Goal: Task Accomplishment & Management: Use online tool/utility

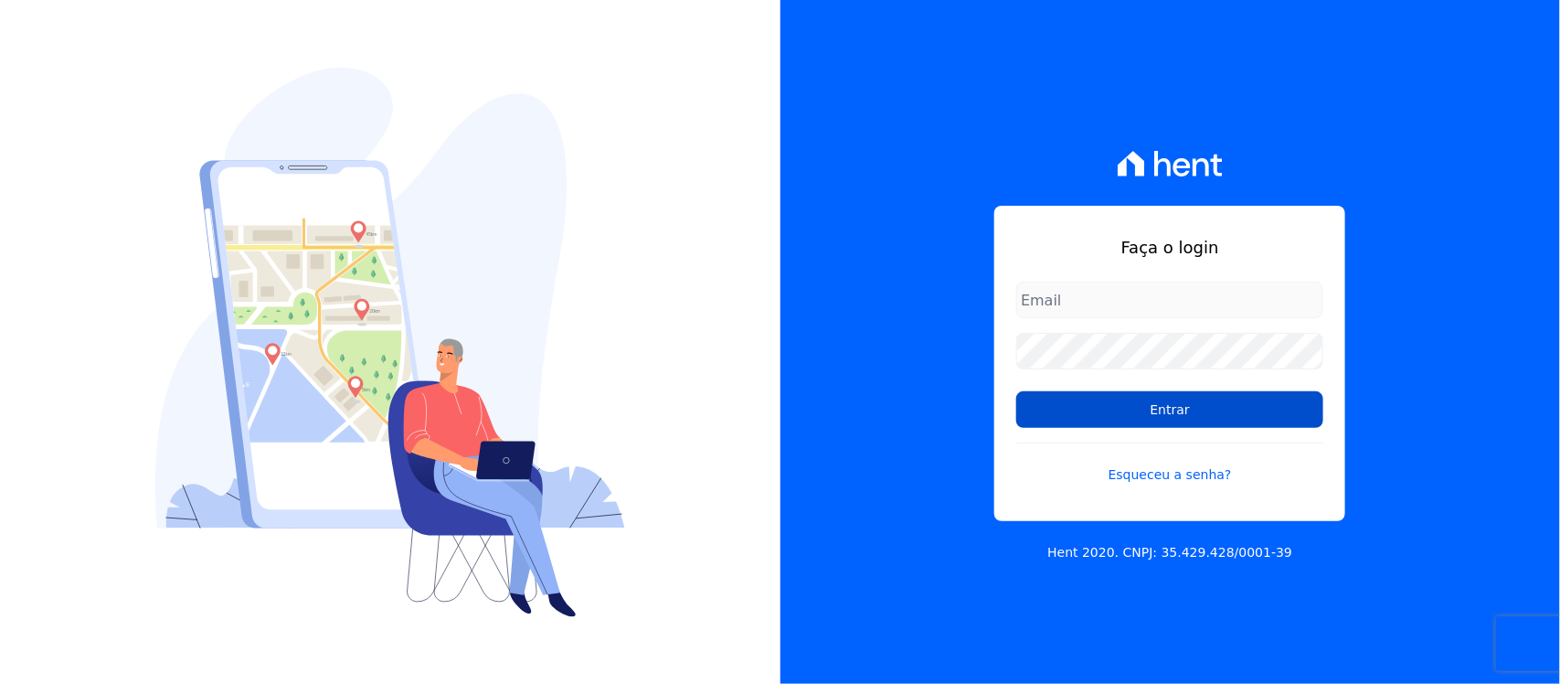
type input "[PERSON_NAME][EMAIL_ADDRESS][PERSON_NAME][DOMAIN_NAME]"
click at [1122, 413] on input "Entrar" at bounding box center [1169, 409] width 307 height 37
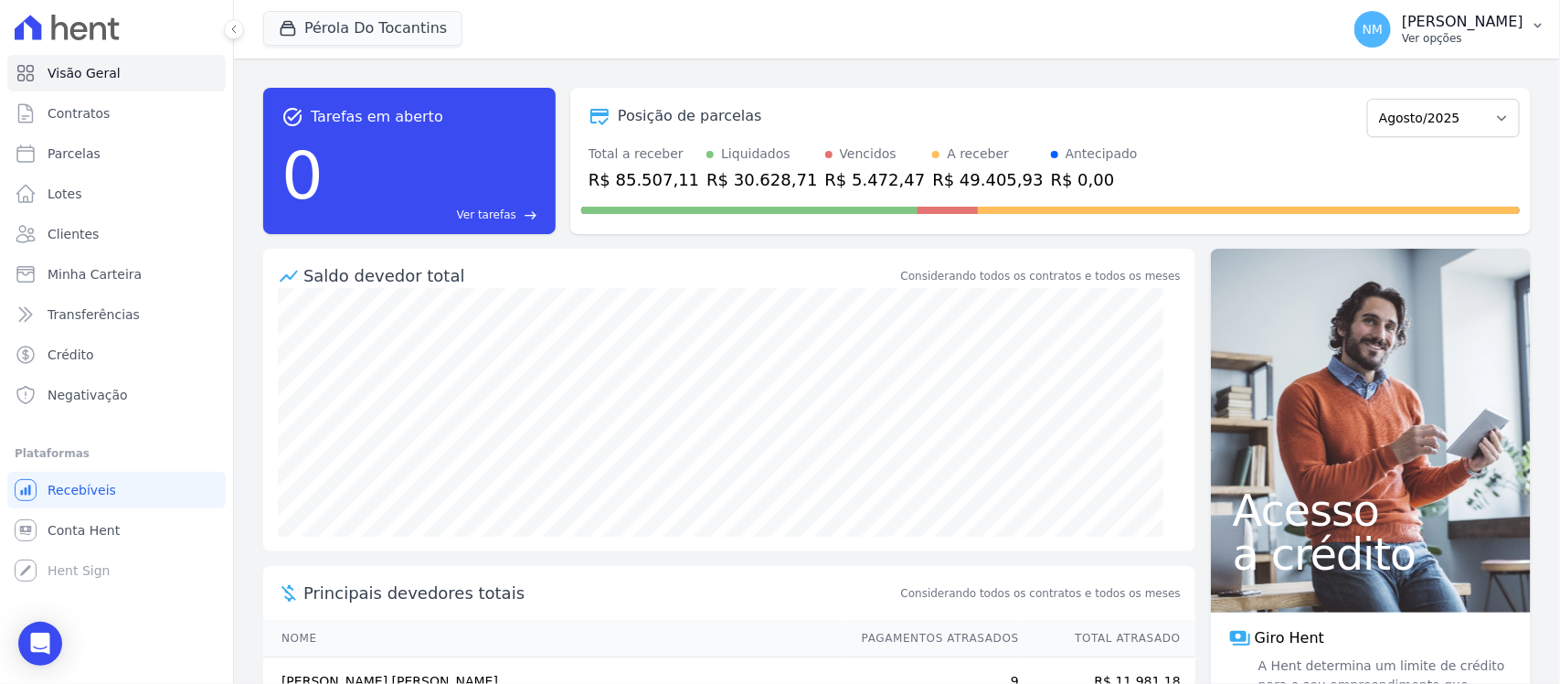
click at [1545, 20] on icon "button" at bounding box center [1538, 25] width 15 height 15
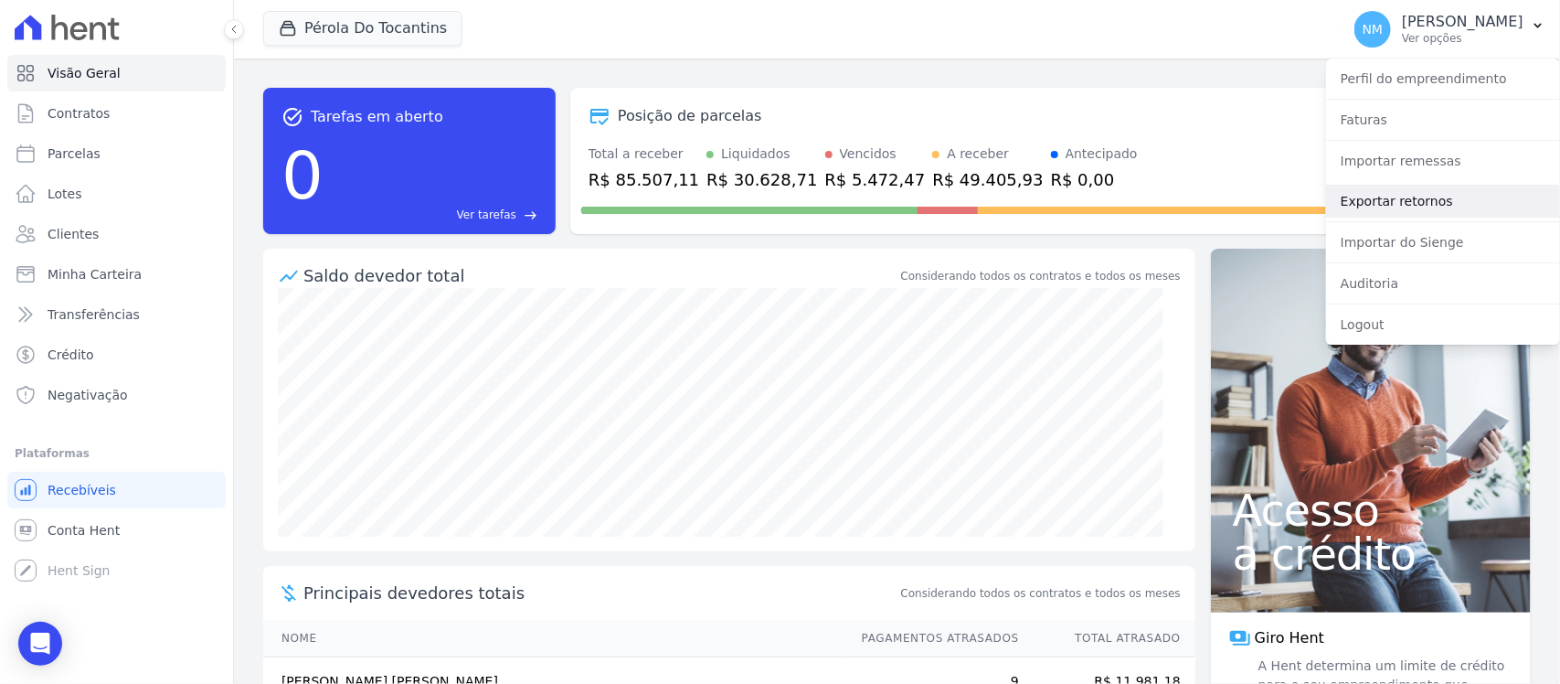
click at [1417, 194] on link "Exportar retornos" at bounding box center [1443, 201] width 234 height 33
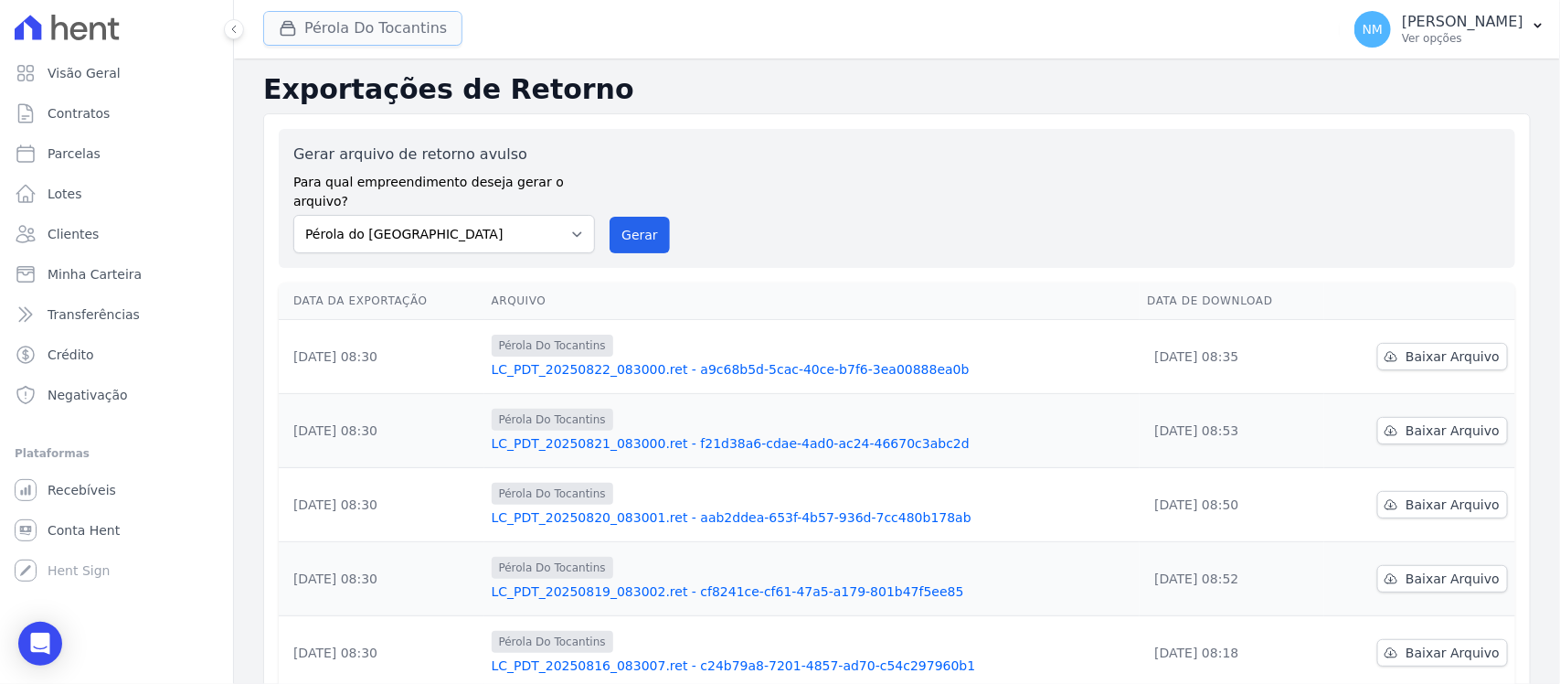
click at [307, 15] on button "Pérola Do Tocantins" at bounding box center [362, 28] width 199 height 35
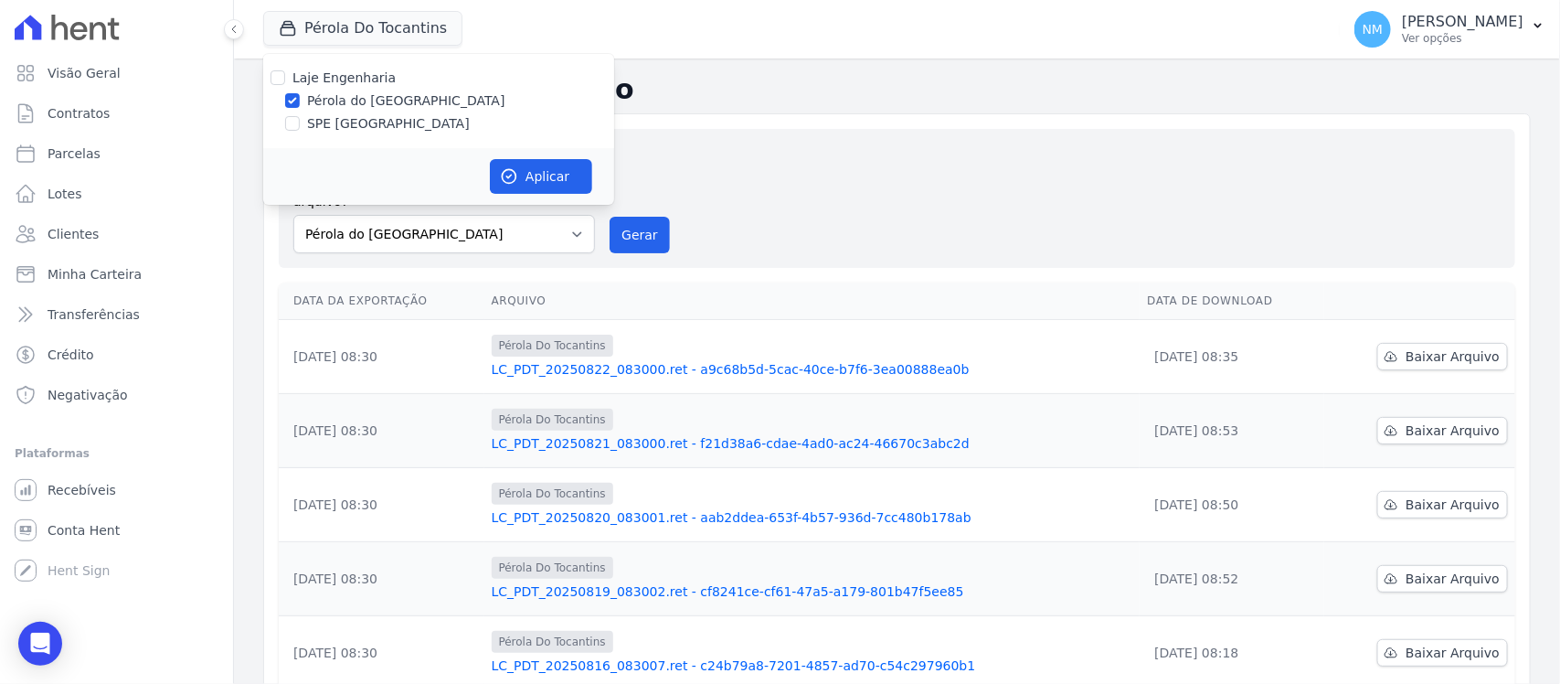
click at [362, 125] on label "SPE [GEOGRAPHIC_DATA]" at bounding box center [388, 123] width 163 height 19
click at [300, 125] on input "SPE [GEOGRAPHIC_DATA]" at bounding box center [292, 123] width 15 height 15
checkbox input "true"
click at [364, 91] on label "Pérola do [GEOGRAPHIC_DATA]" at bounding box center [406, 100] width 198 height 19
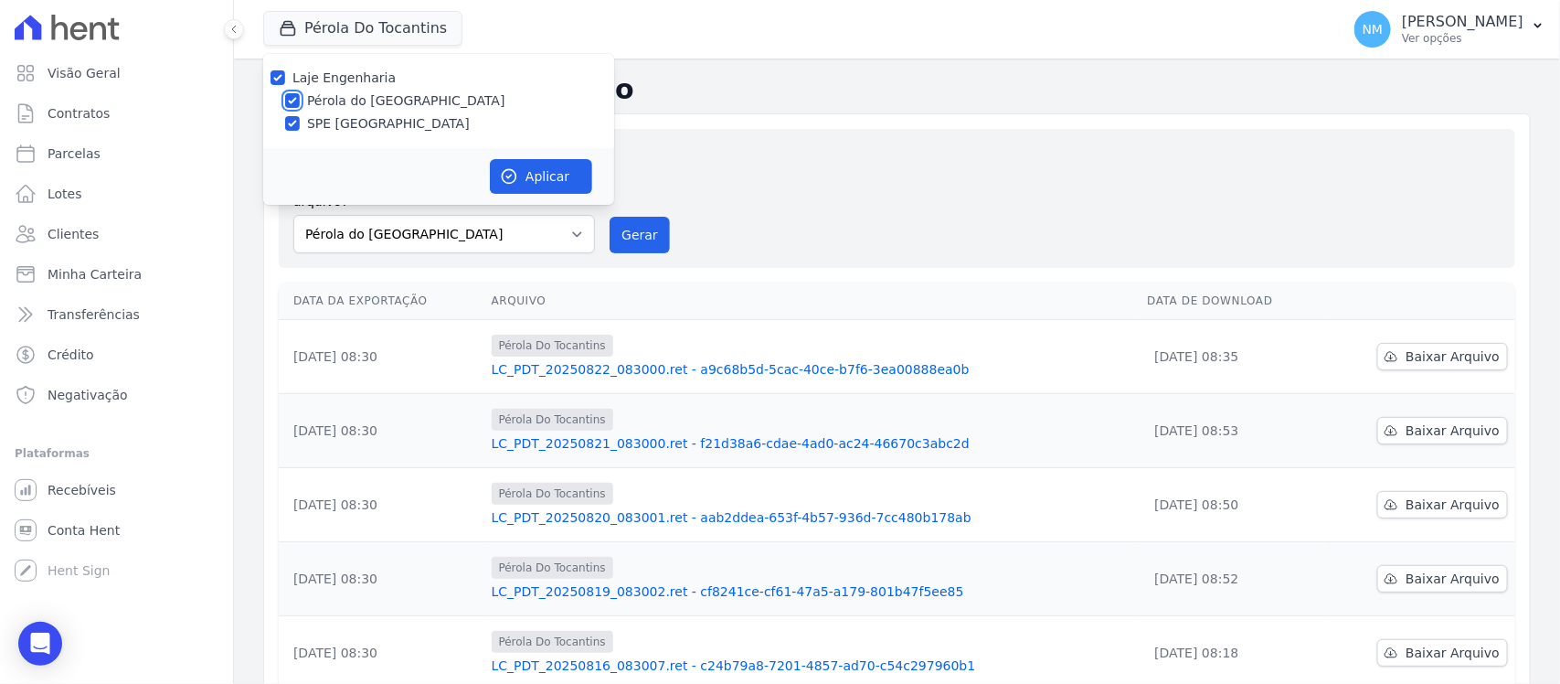
click at [300, 93] on input "Pérola do [GEOGRAPHIC_DATA]" at bounding box center [292, 100] width 15 height 15
checkbox input "false"
click at [539, 186] on button "Aplicar" at bounding box center [541, 176] width 102 height 35
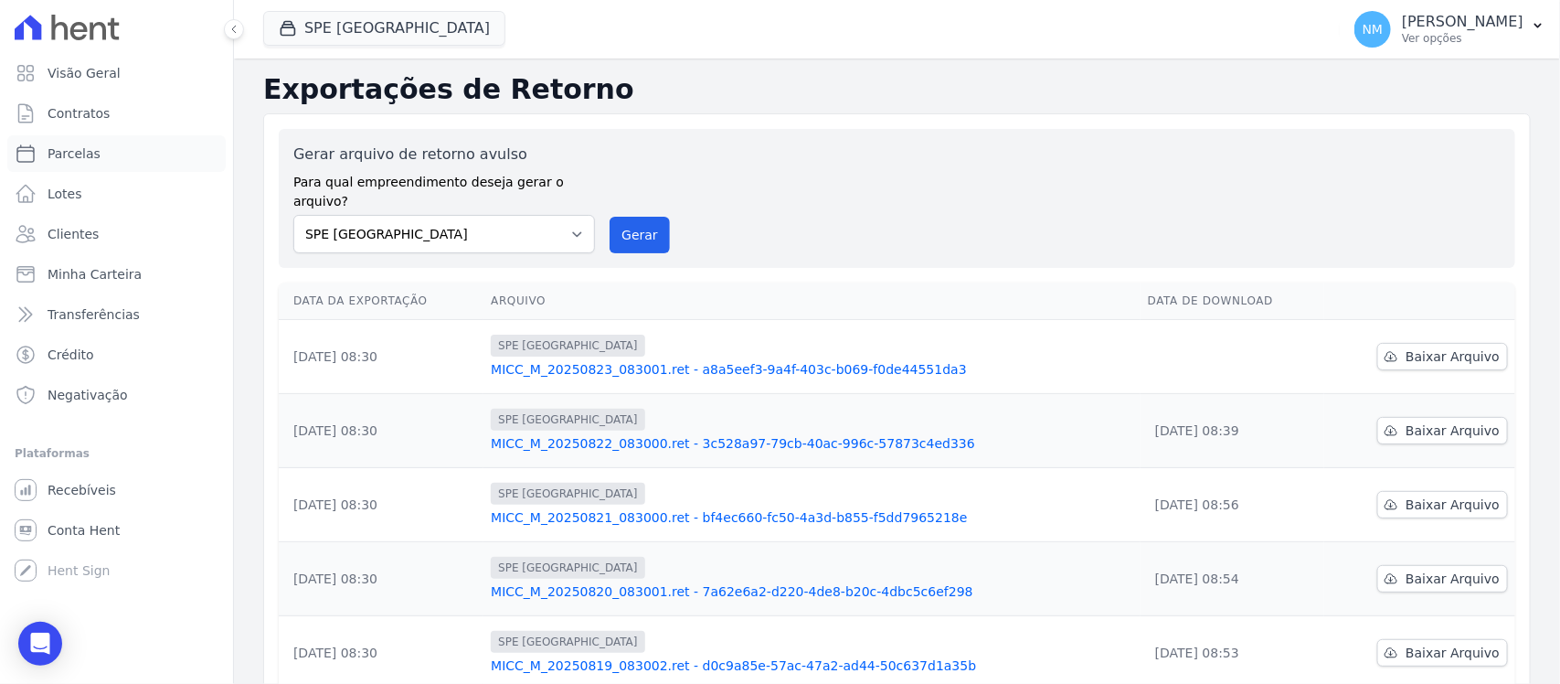
click at [101, 160] on link "Parcelas" at bounding box center [116, 153] width 218 height 37
select select
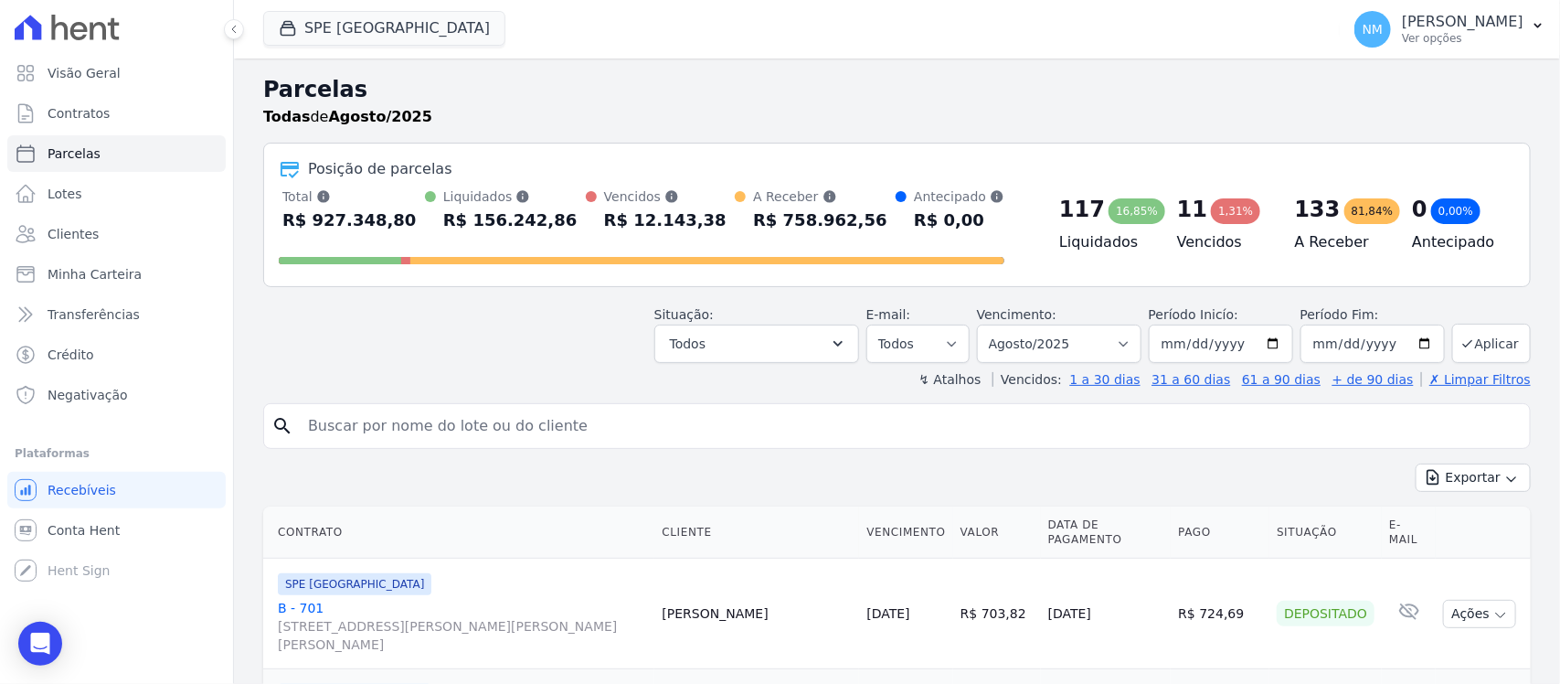
click at [364, 440] on input "search" at bounding box center [910, 426] width 1226 height 37
type input "[PERSON_NAME]"
select select
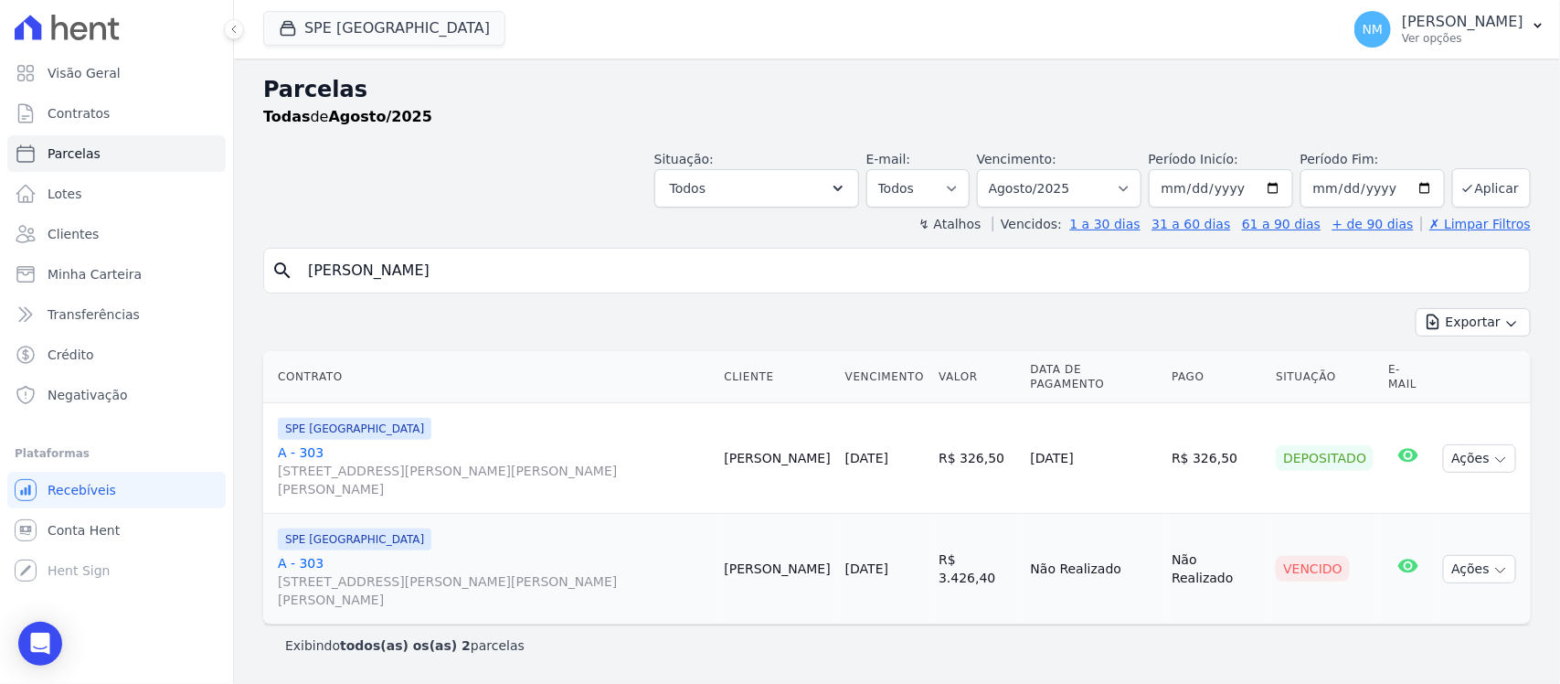
click at [314, 554] on link "A - 303 [STREET_ADDRESS][PERSON_NAME][PERSON_NAME][PERSON_NAME]" at bounding box center [494, 581] width 432 height 55
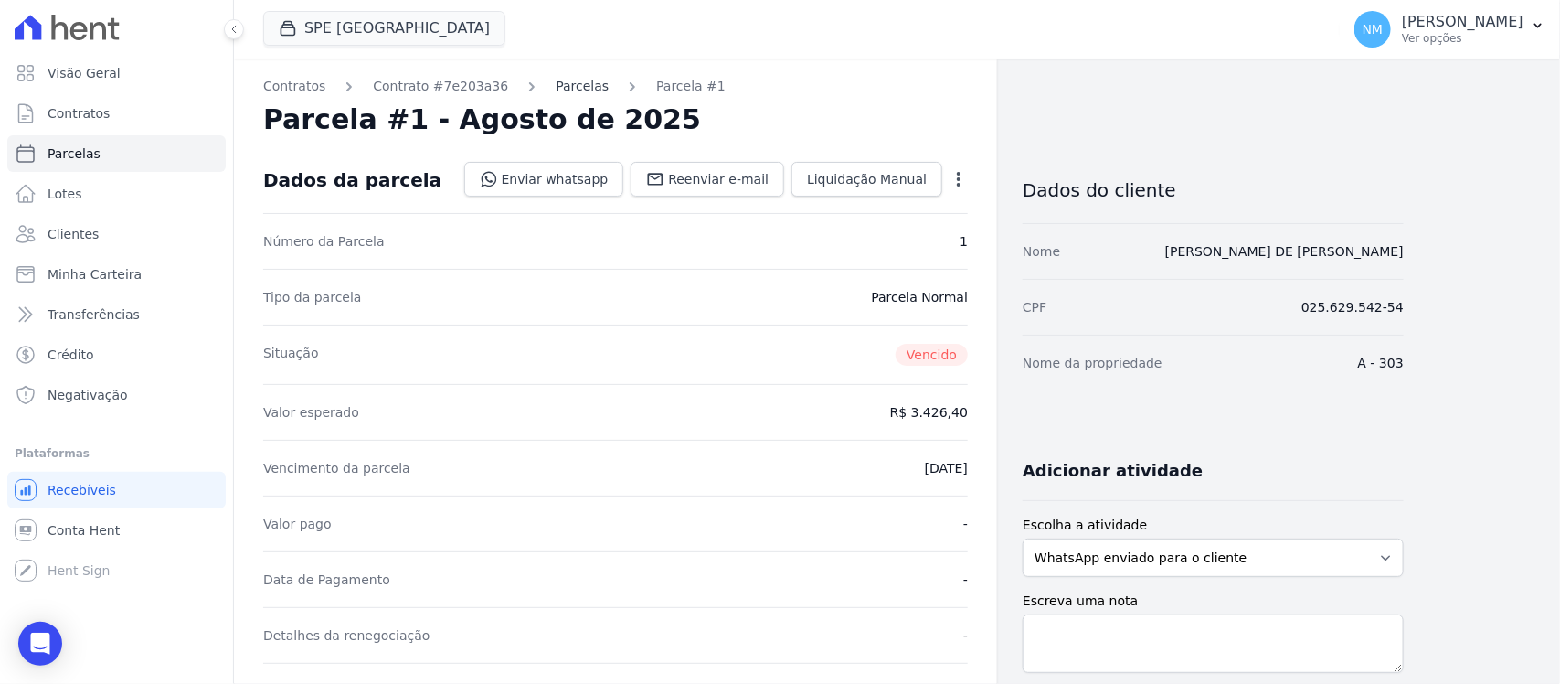
click at [556, 80] on link "Parcelas" at bounding box center [582, 86] width 53 height 19
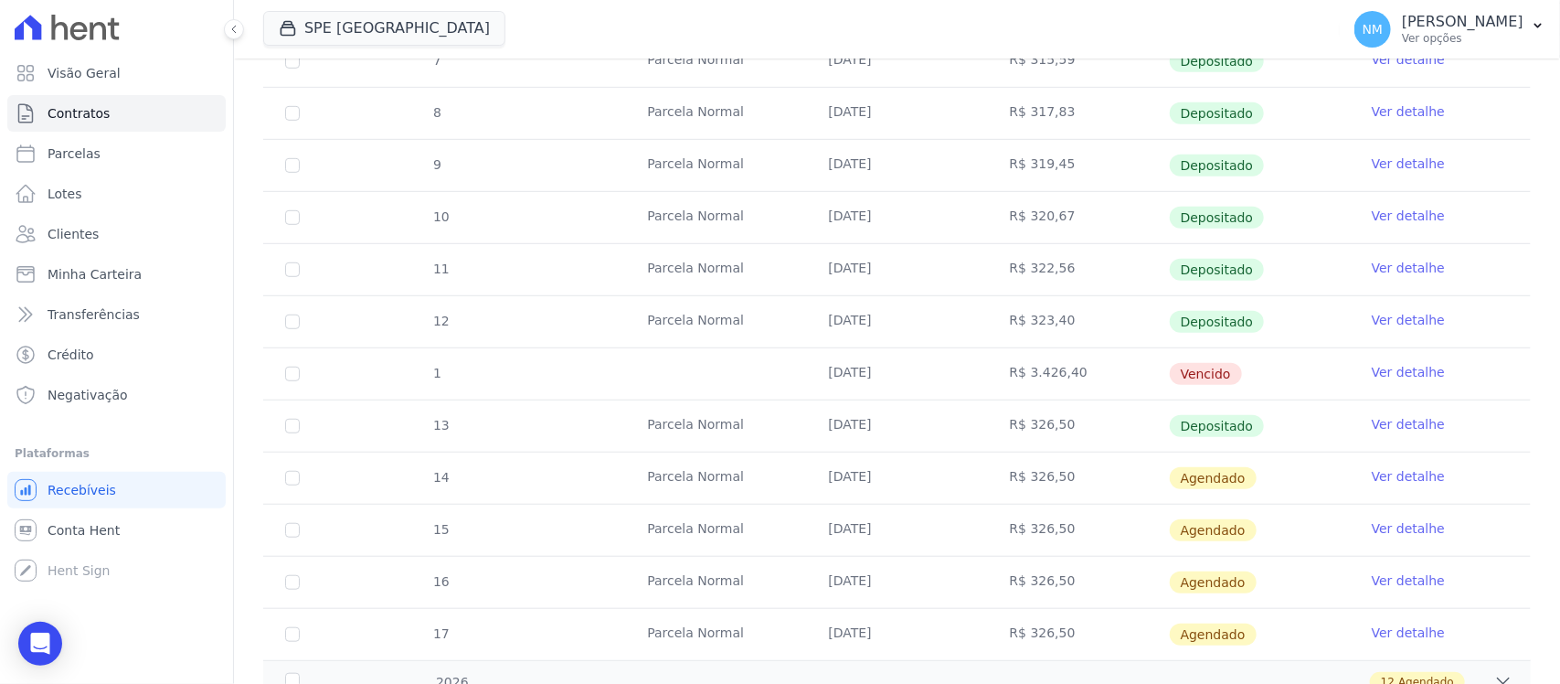
scroll to position [457, 0]
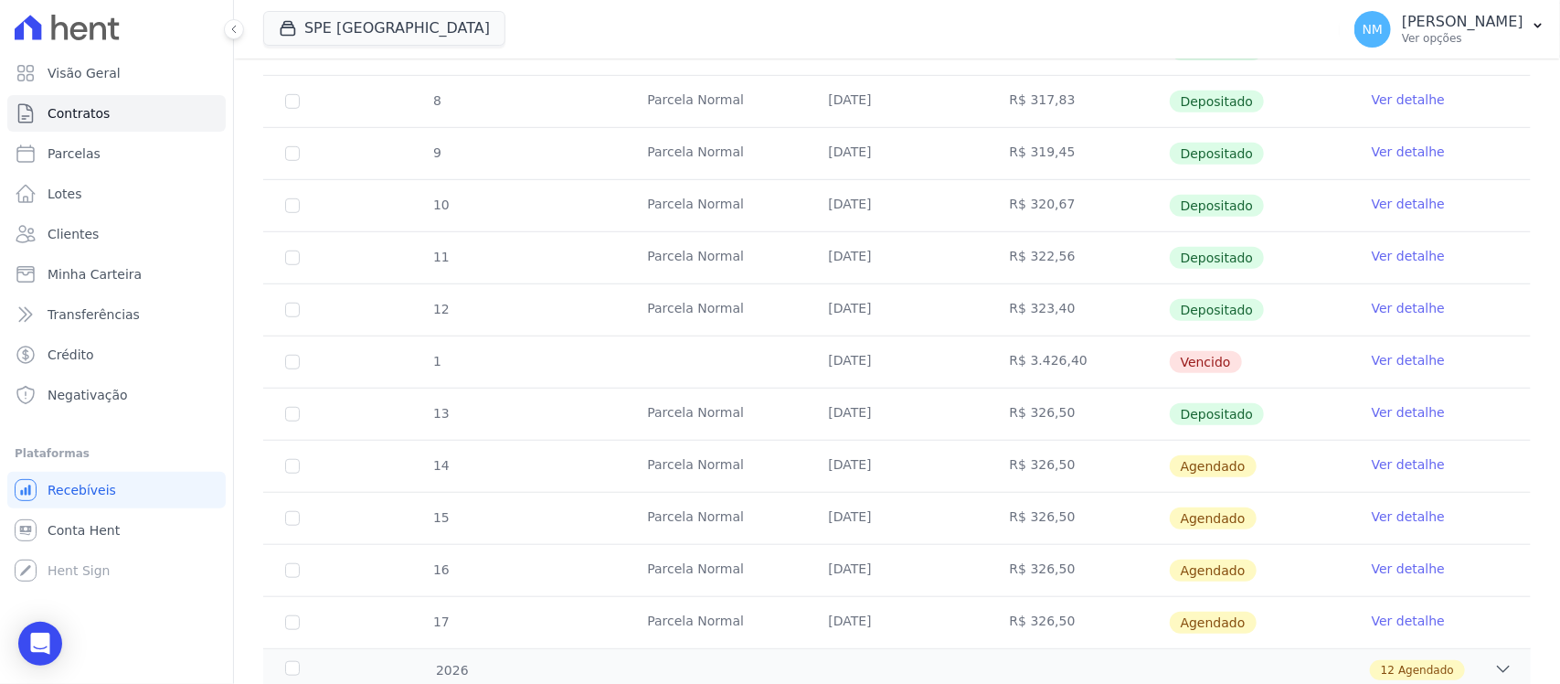
click at [1392, 364] on link "Ver detalhe" at bounding box center [1408, 360] width 73 height 18
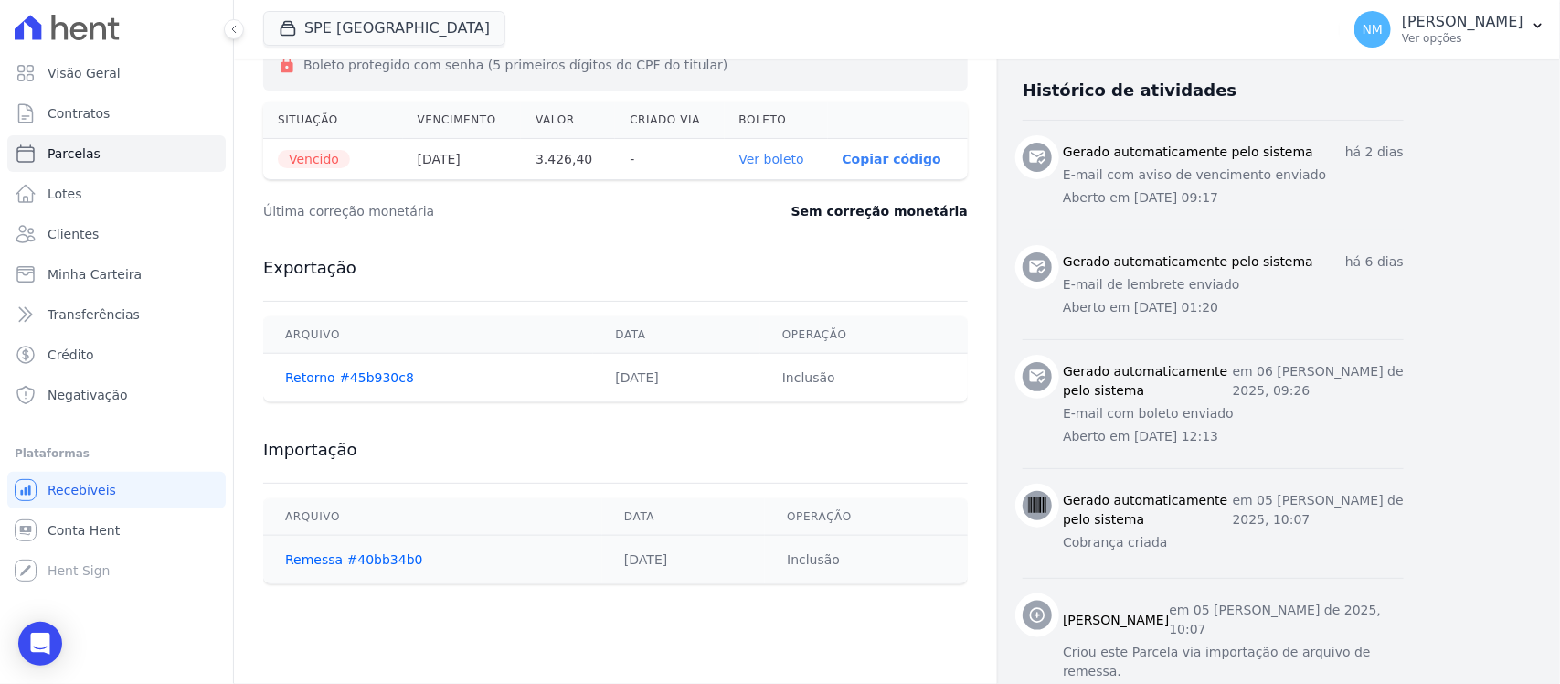
scroll to position [686, 0]
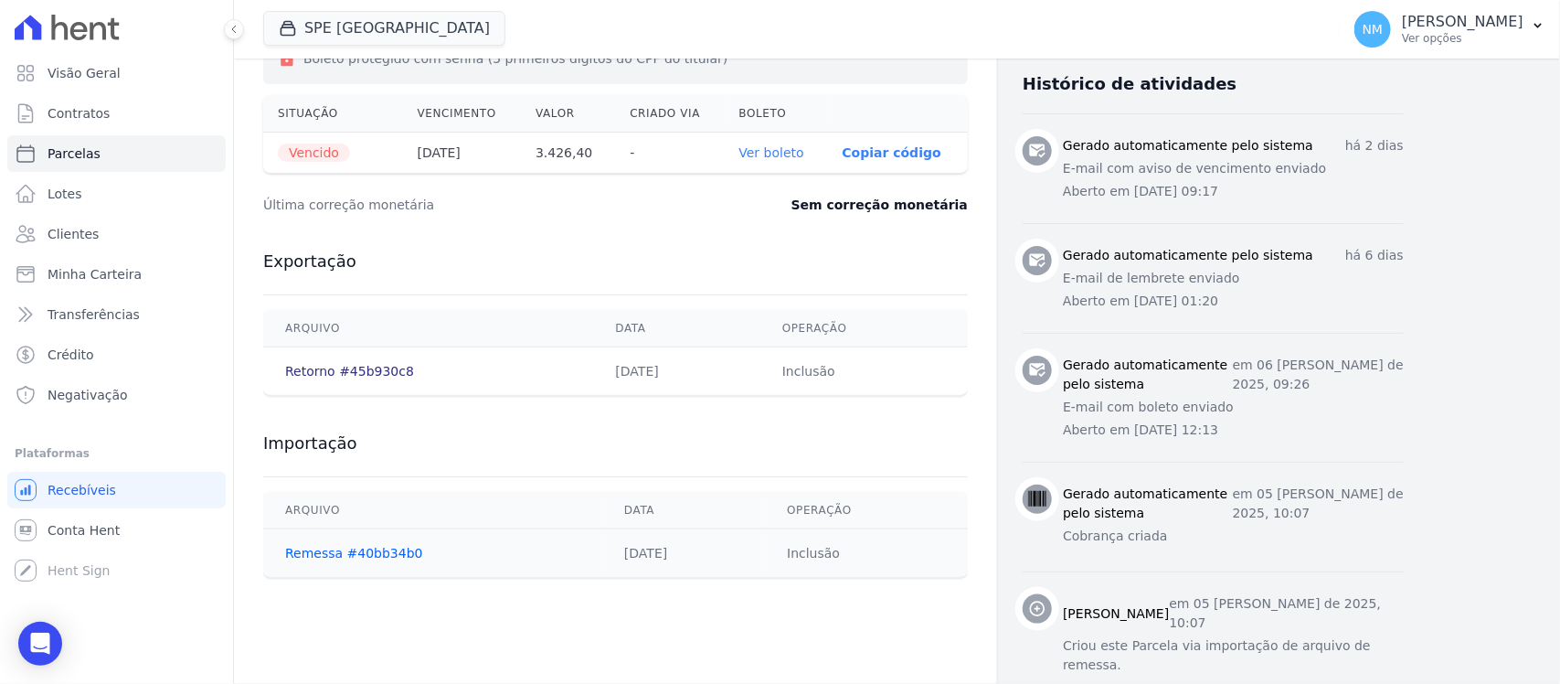
click at [376, 373] on link "Retorno #45b930c8" at bounding box center [349, 371] width 129 height 15
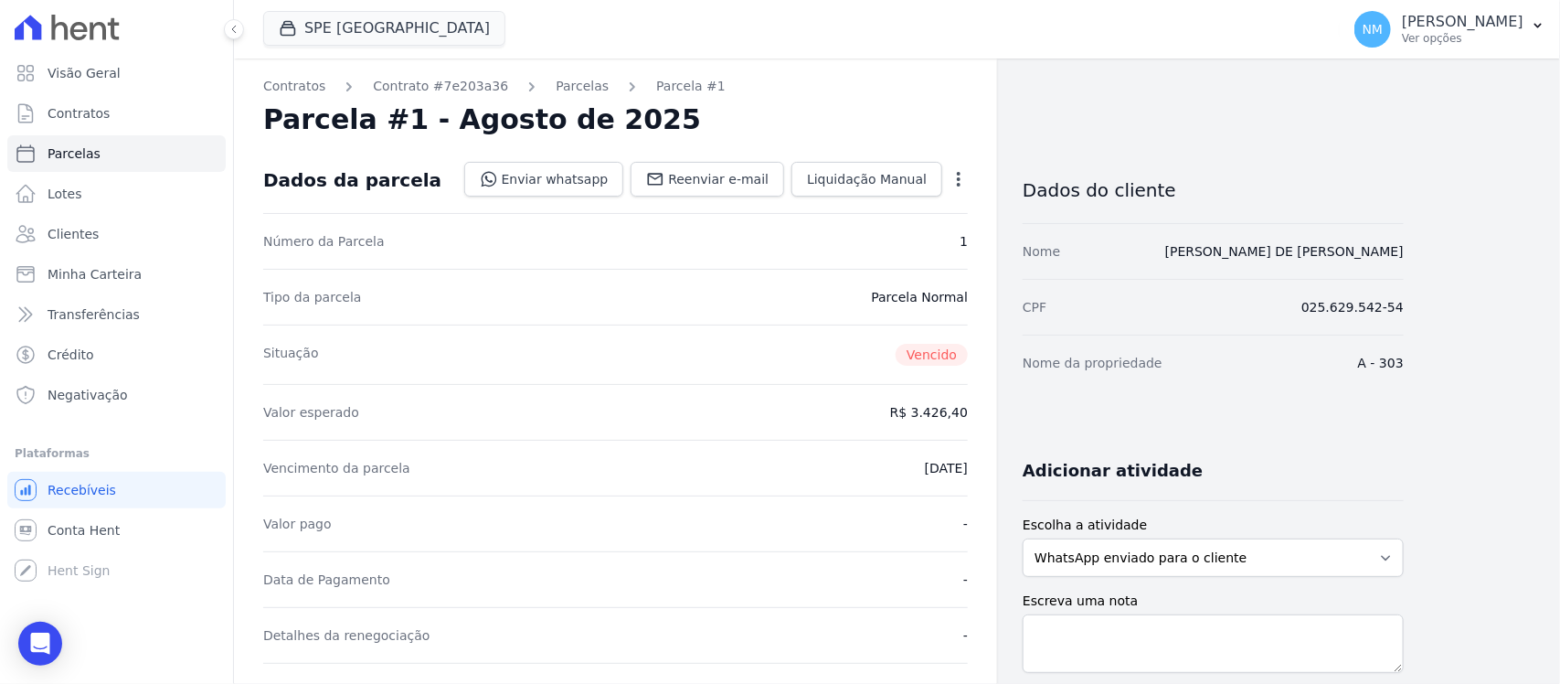
click at [951, 186] on icon "button" at bounding box center [959, 179] width 18 height 18
click at [919, 231] on link "Cancelar Cobrança" at bounding box center [880, 236] width 161 height 33
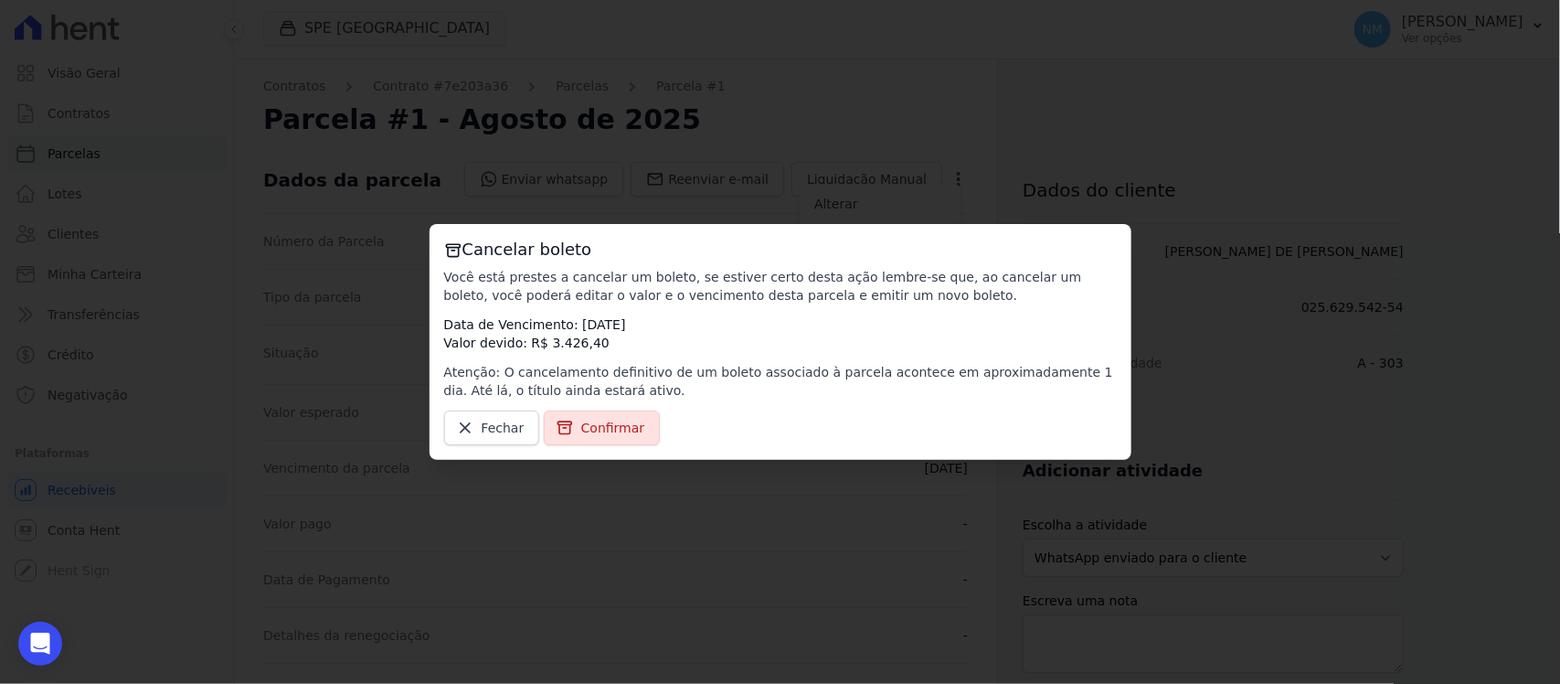
drag, startPoint x: 619, startPoint y: 423, endPoint x: 751, endPoint y: 452, distance: 135.7
click at [620, 425] on span "Confirmar" at bounding box center [613, 428] width 64 height 18
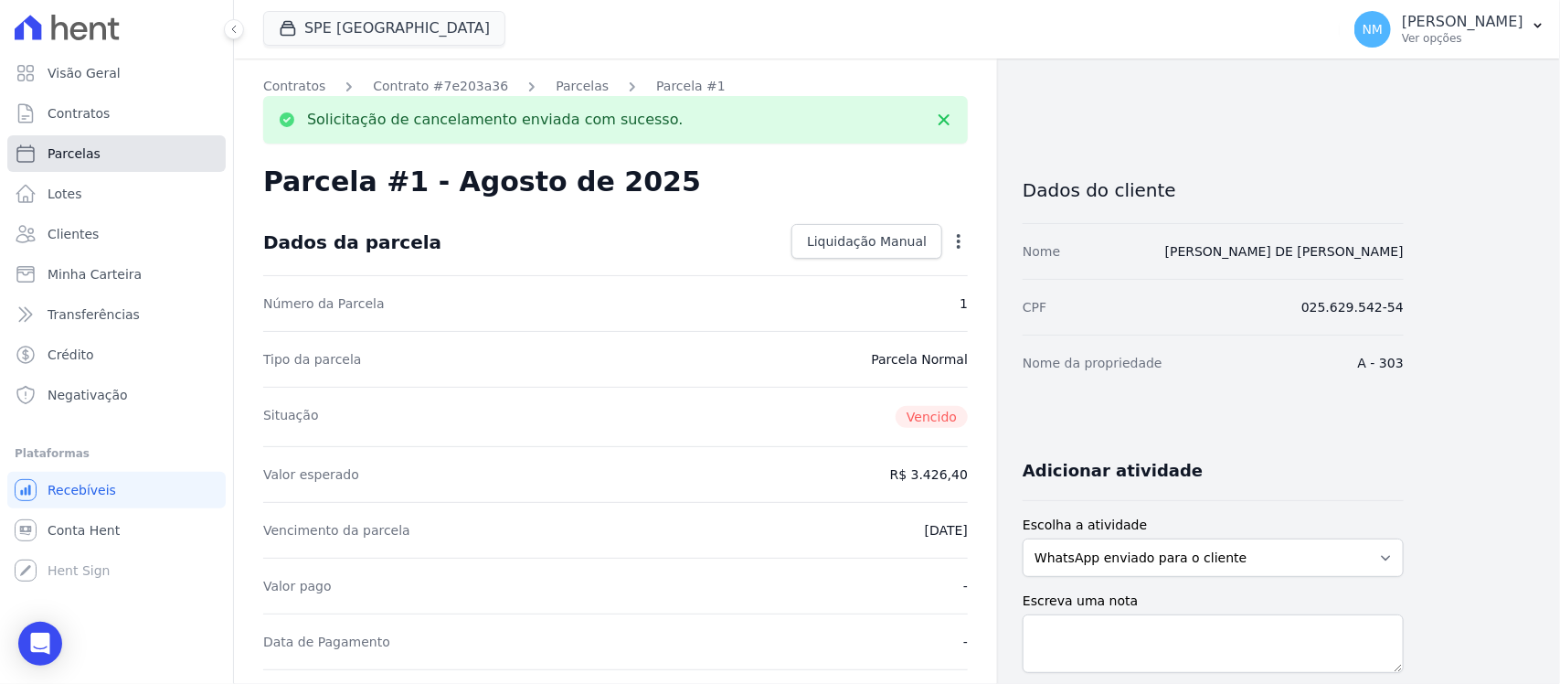
drag, startPoint x: 105, startPoint y: 152, endPoint x: 274, endPoint y: 162, distance: 169.4
click at [107, 152] on link "Parcelas" at bounding box center [116, 153] width 218 height 37
select select
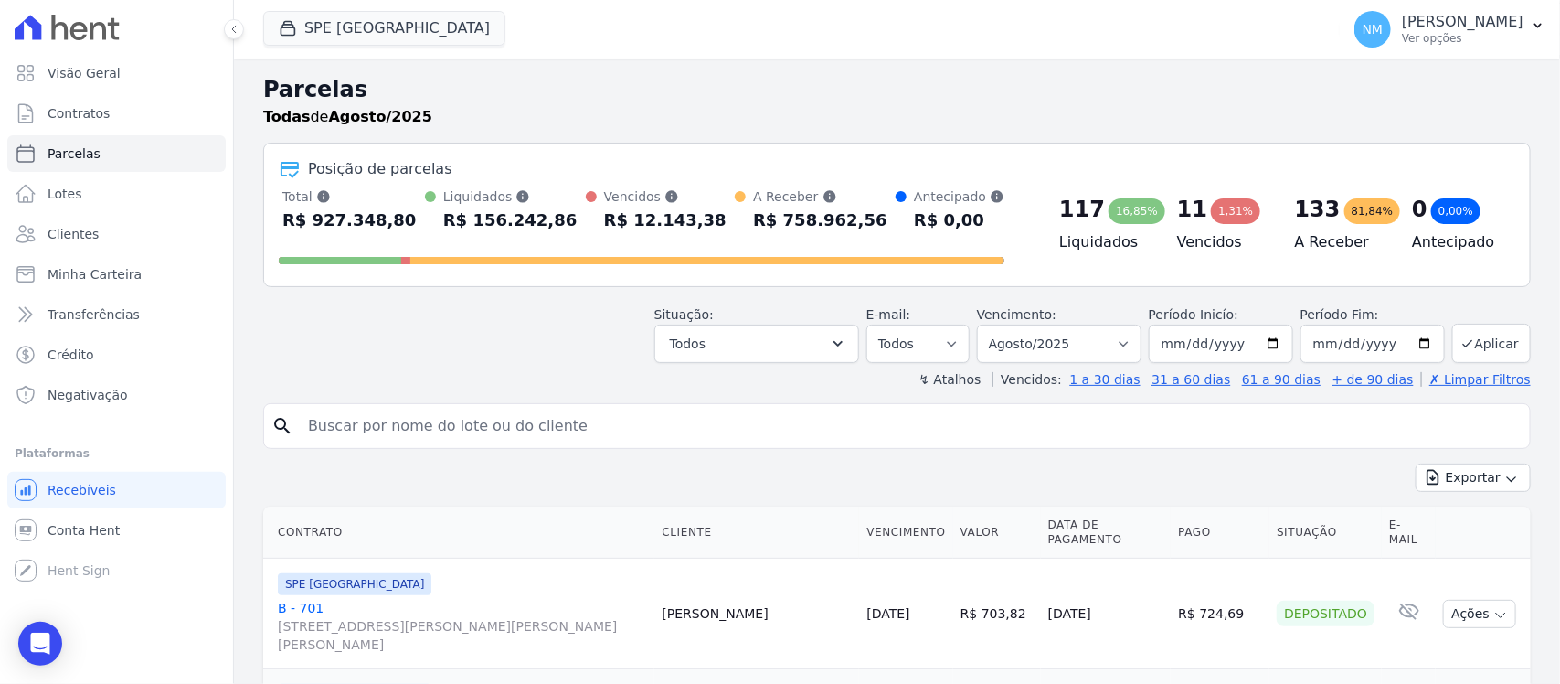
click at [414, 413] on input "search" at bounding box center [910, 426] width 1226 height 37
type input "[PERSON_NAME]"
select select
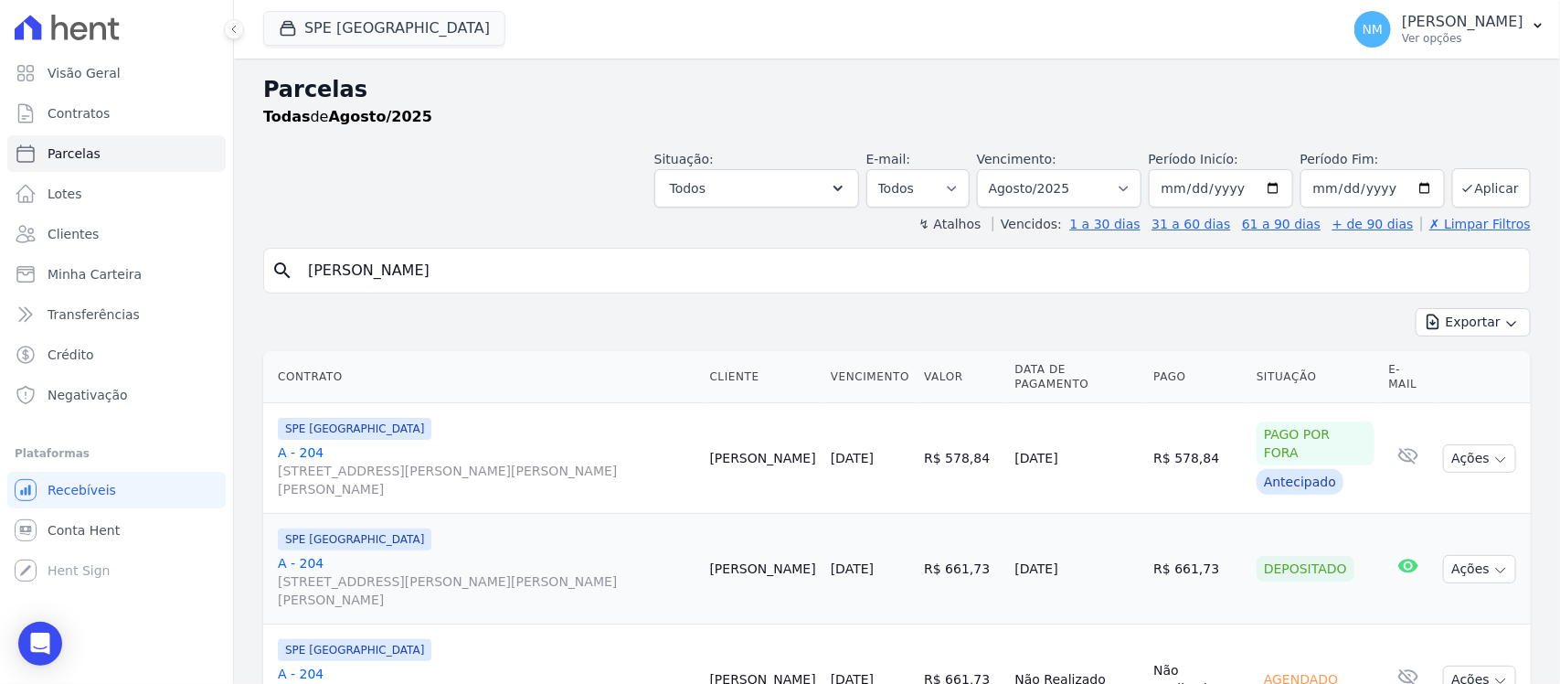
scroll to position [224, 0]
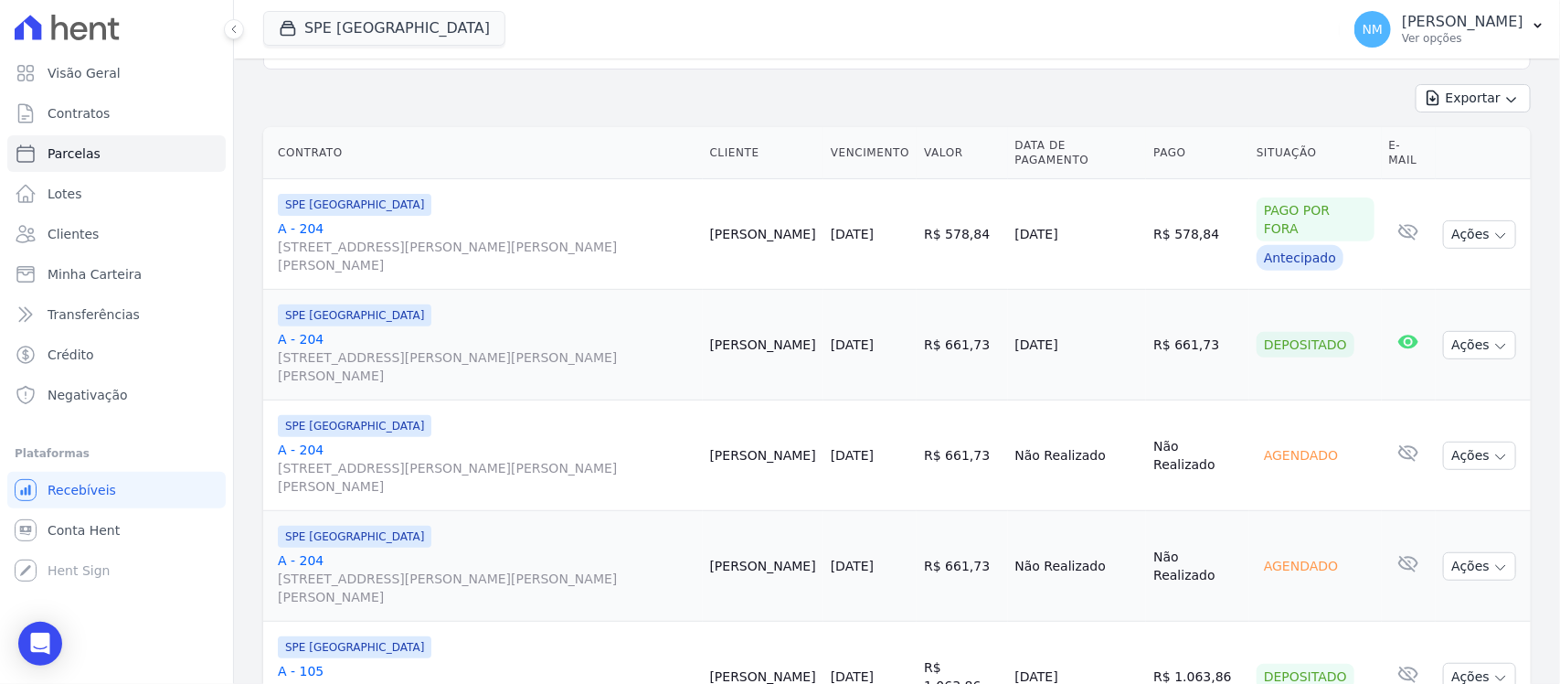
click at [316, 662] on link "A - 105 [STREET_ADDRESS][PERSON_NAME][PERSON_NAME][PERSON_NAME]" at bounding box center [487, 689] width 418 height 55
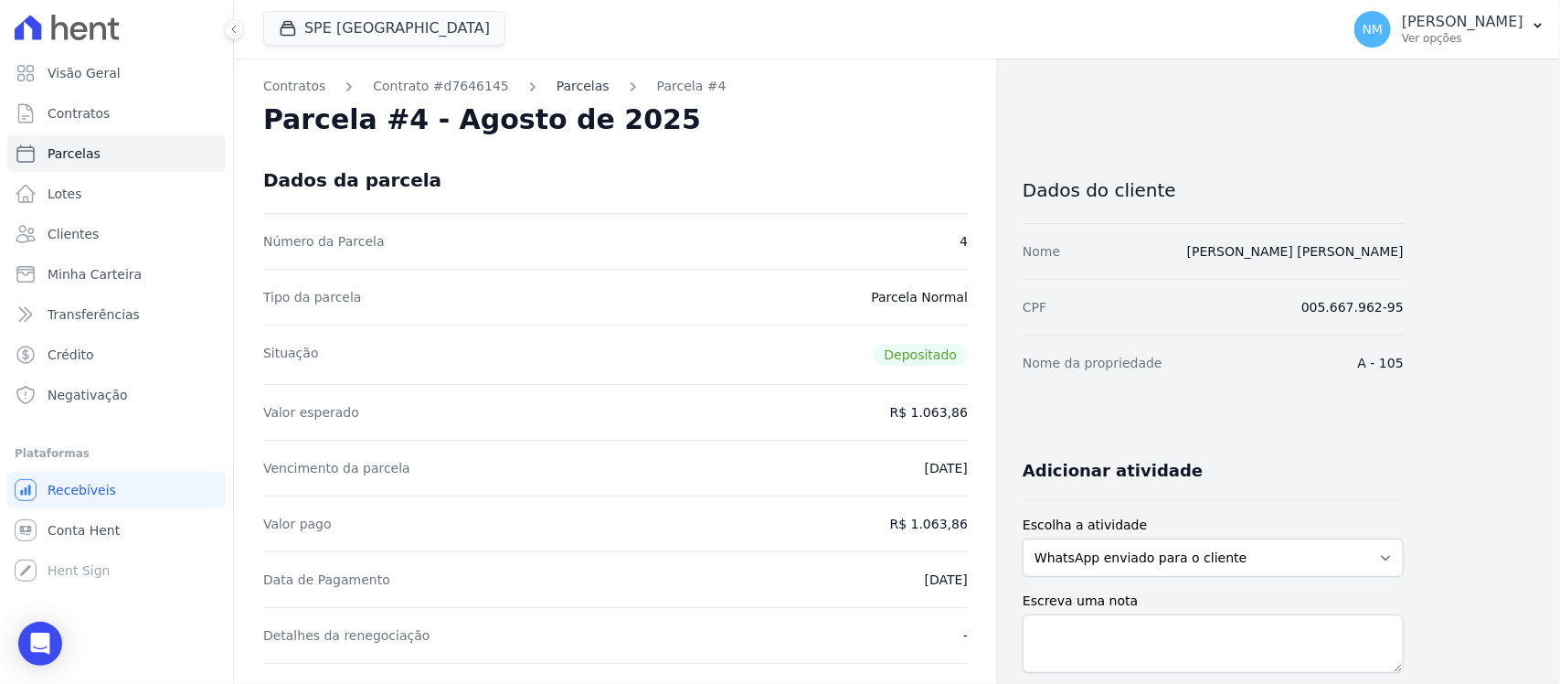
drag, startPoint x: 555, startPoint y: 76, endPoint x: 756, endPoint y: 275, distance: 283.1
click at [557, 79] on link "Parcelas" at bounding box center [583, 86] width 53 height 19
select select
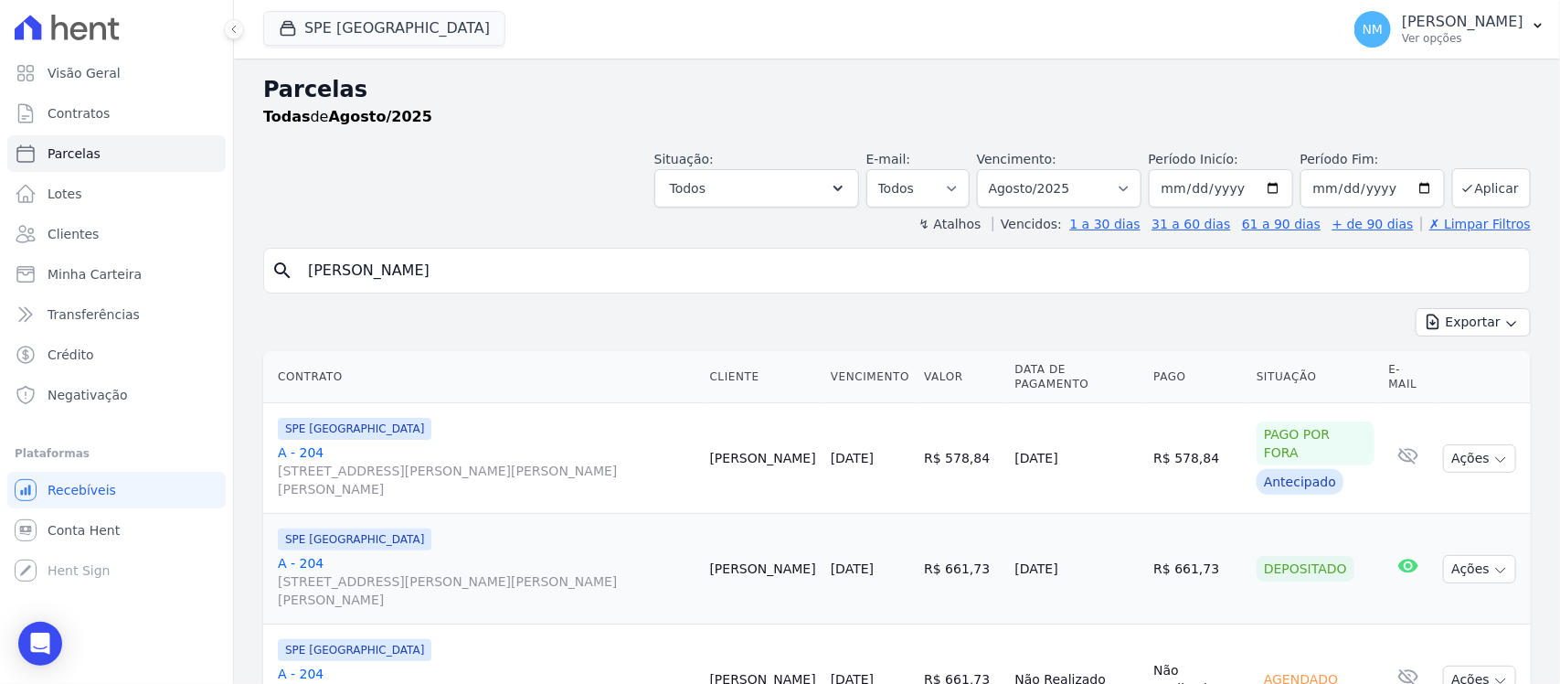
click at [372, 268] on input "[PERSON_NAME]" at bounding box center [910, 270] width 1226 height 37
type input "H"
type input "[PERSON_NAME]"
select select
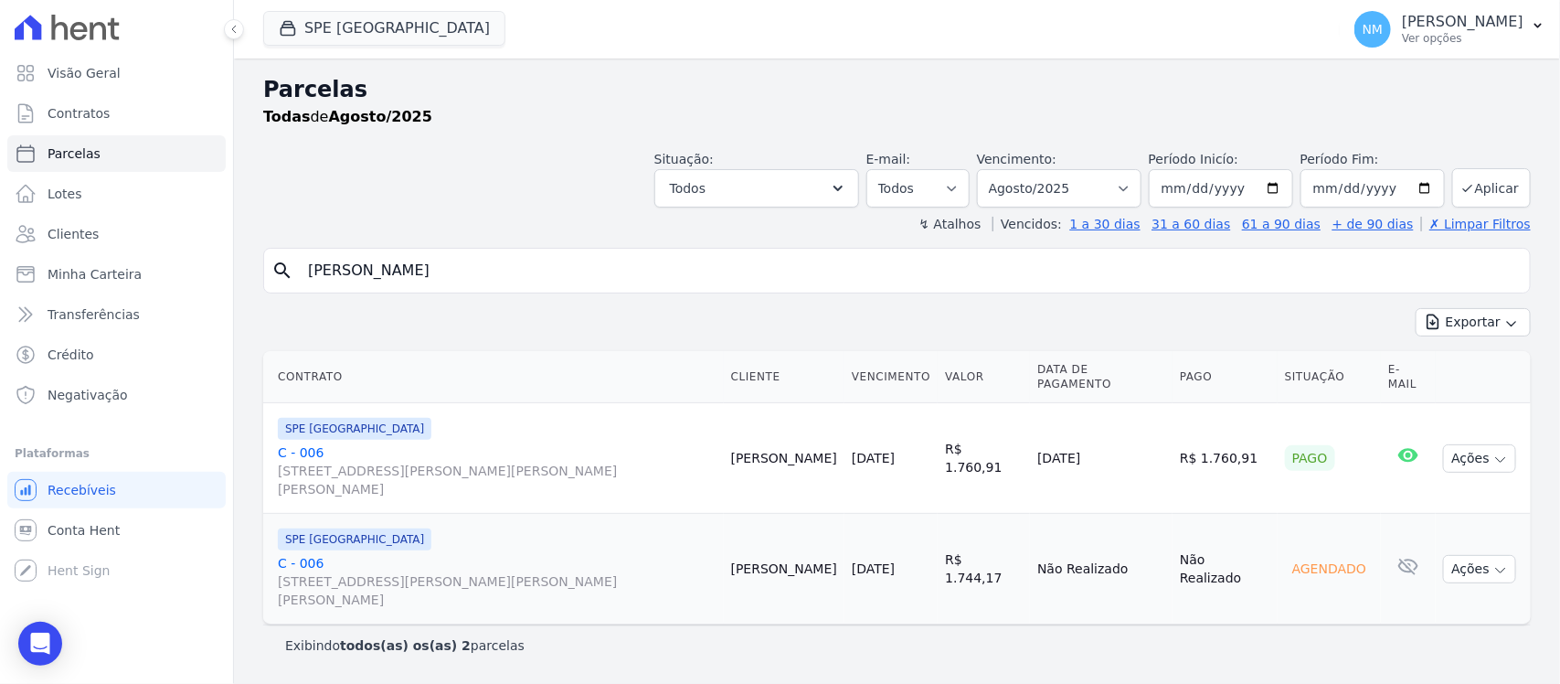
click at [303, 443] on link "C - 006 [STREET_ADDRESS][PERSON_NAME][PERSON_NAME][PERSON_NAME]" at bounding box center [497, 470] width 439 height 55
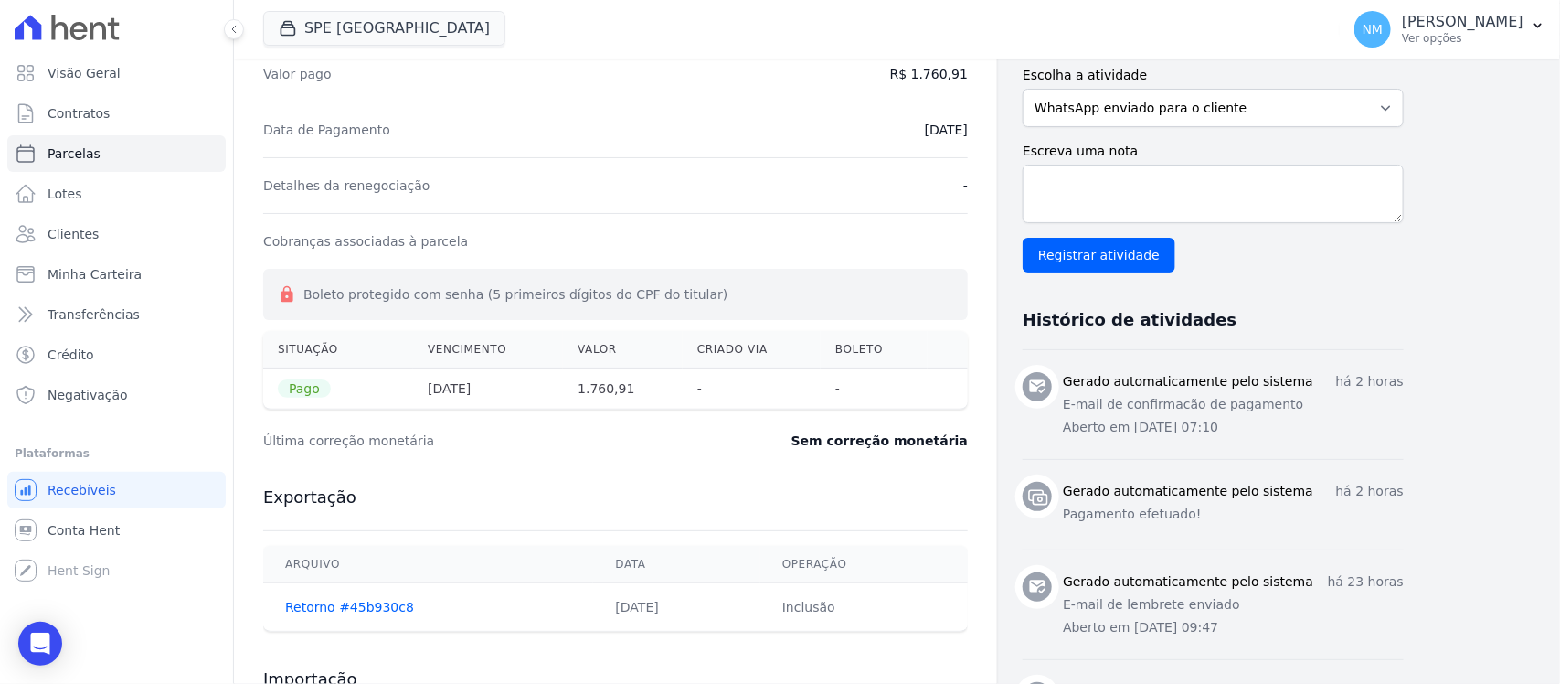
scroll to position [457, 0]
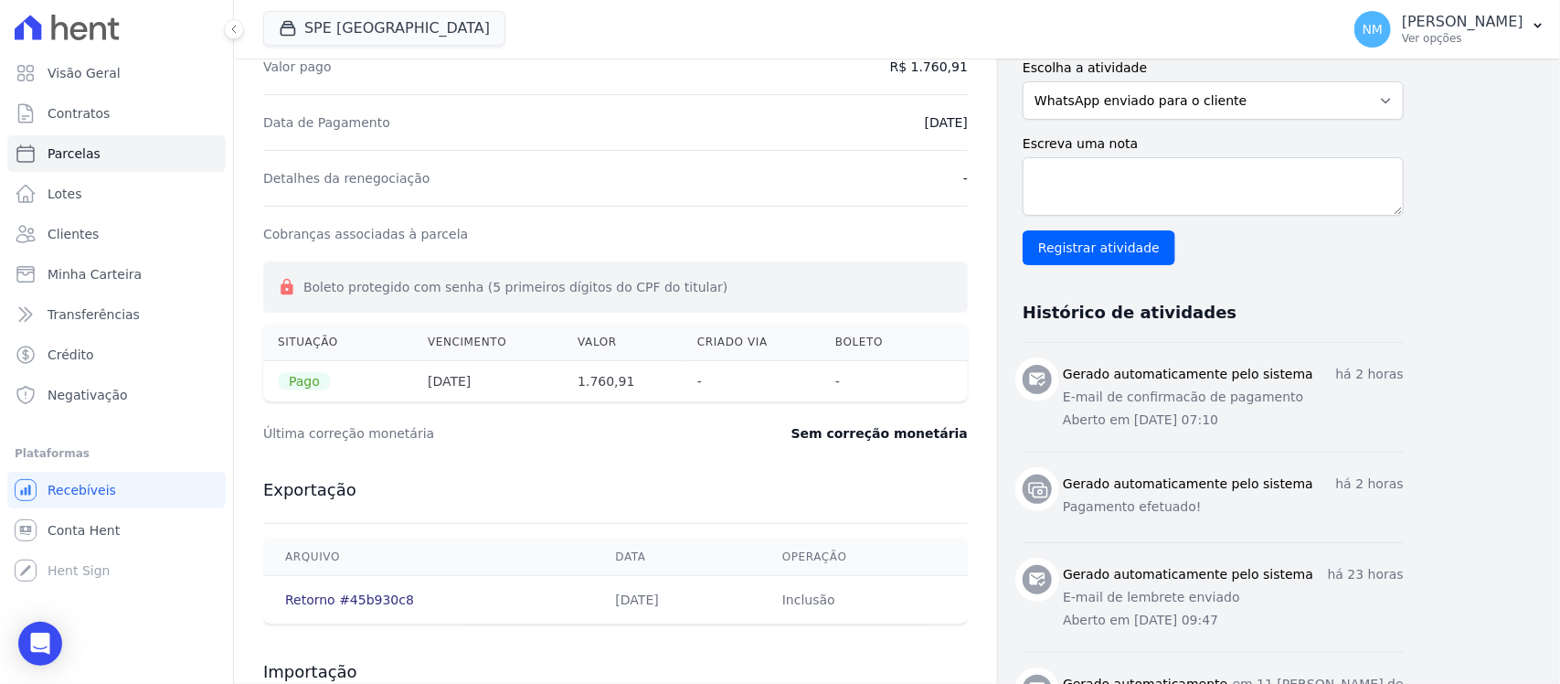
click at [344, 601] on link "Retorno #45b930c8" at bounding box center [349, 599] width 129 height 15
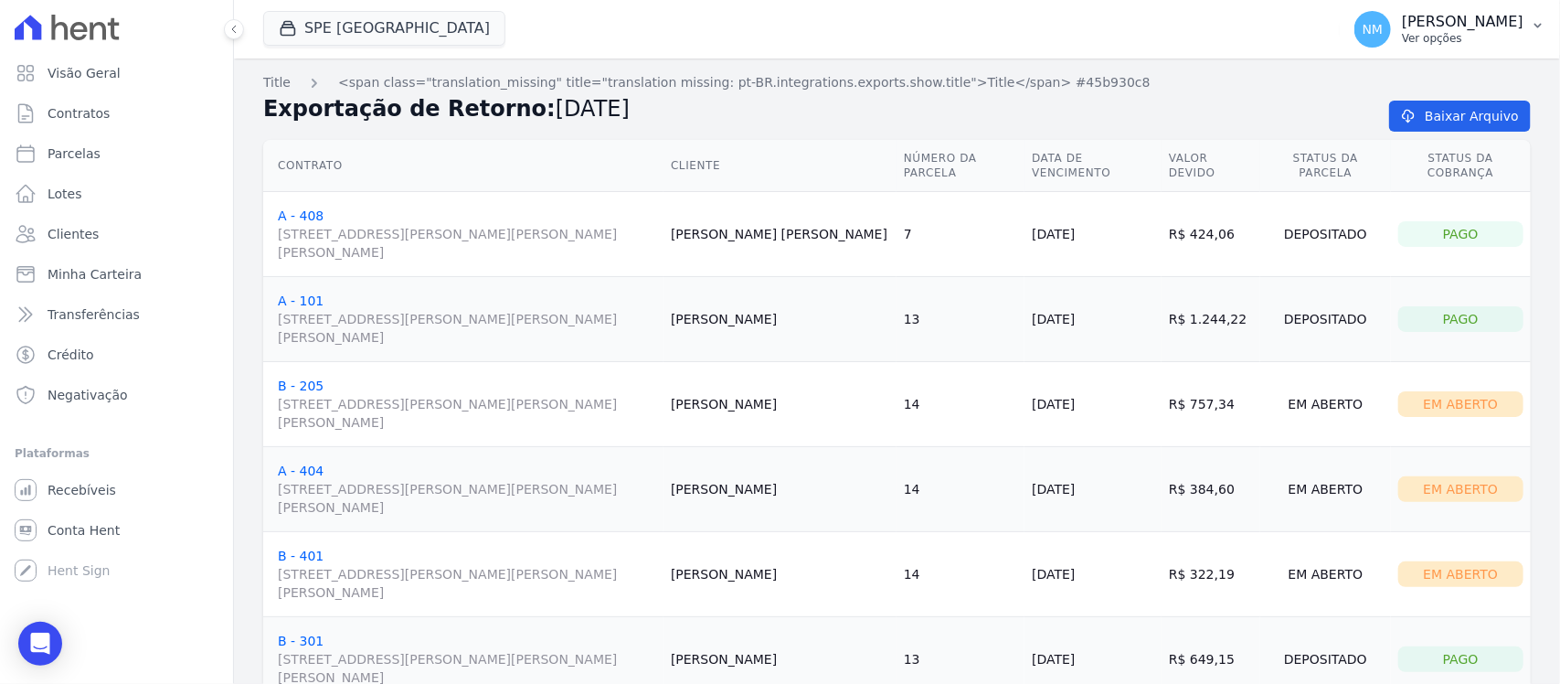
click at [1540, 24] on icon "button" at bounding box center [1538, 25] width 15 height 15
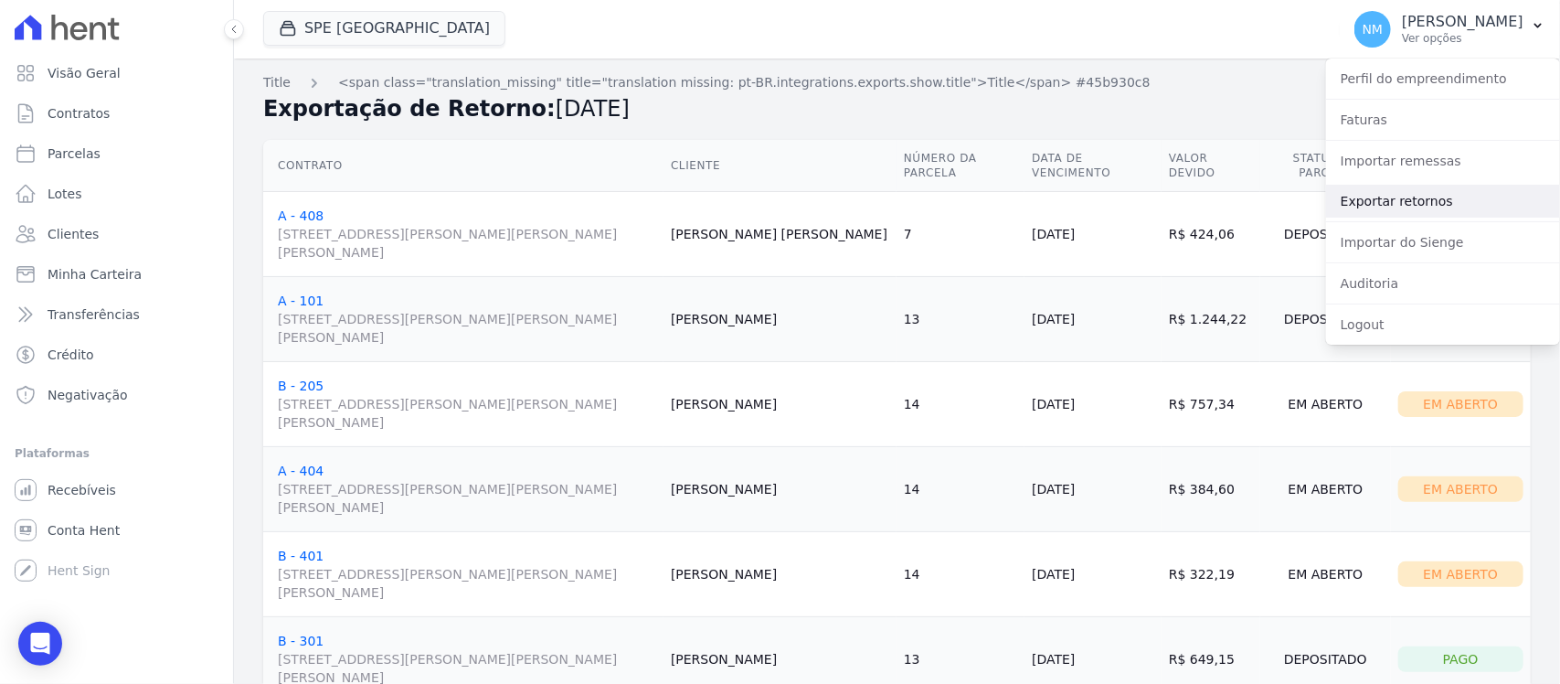
click at [1440, 210] on link "Exportar retornos" at bounding box center [1443, 201] width 234 height 33
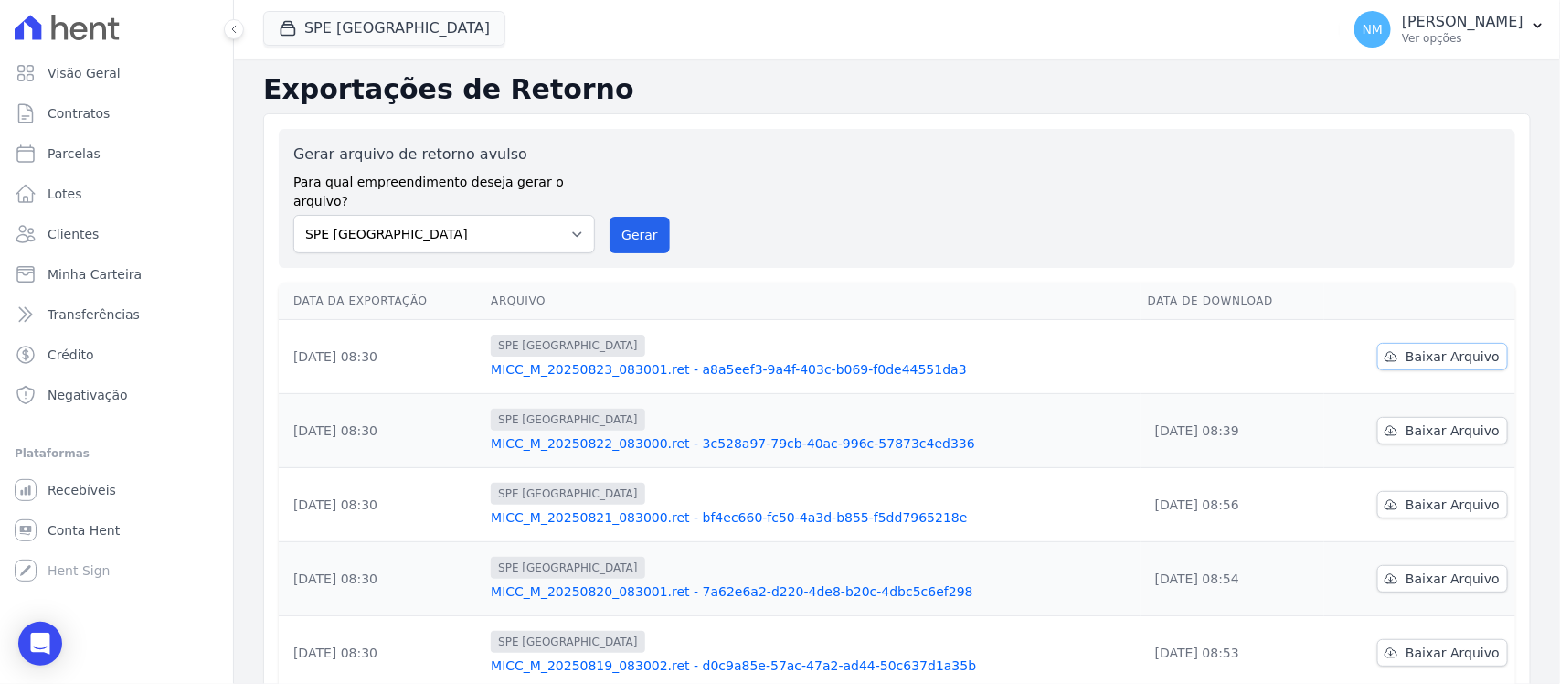
click at [1406, 347] on span "Baixar Arquivo" at bounding box center [1453, 356] width 94 height 18
click at [1541, 15] on button "NM [PERSON_NAME] Ver opções" at bounding box center [1450, 29] width 220 height 51
click at [569, 226] on select "Pérola do Tocantins SPE Montenegro" at bounding box center [444, 234] width 302 height 38
select select "74c07151-993f-4351-97ef-4034bad78f54"
click at [293, 215] on select "Pérola do Tocantins SPE Montenegro" at bounding box center [444, 234] width 302 height 38
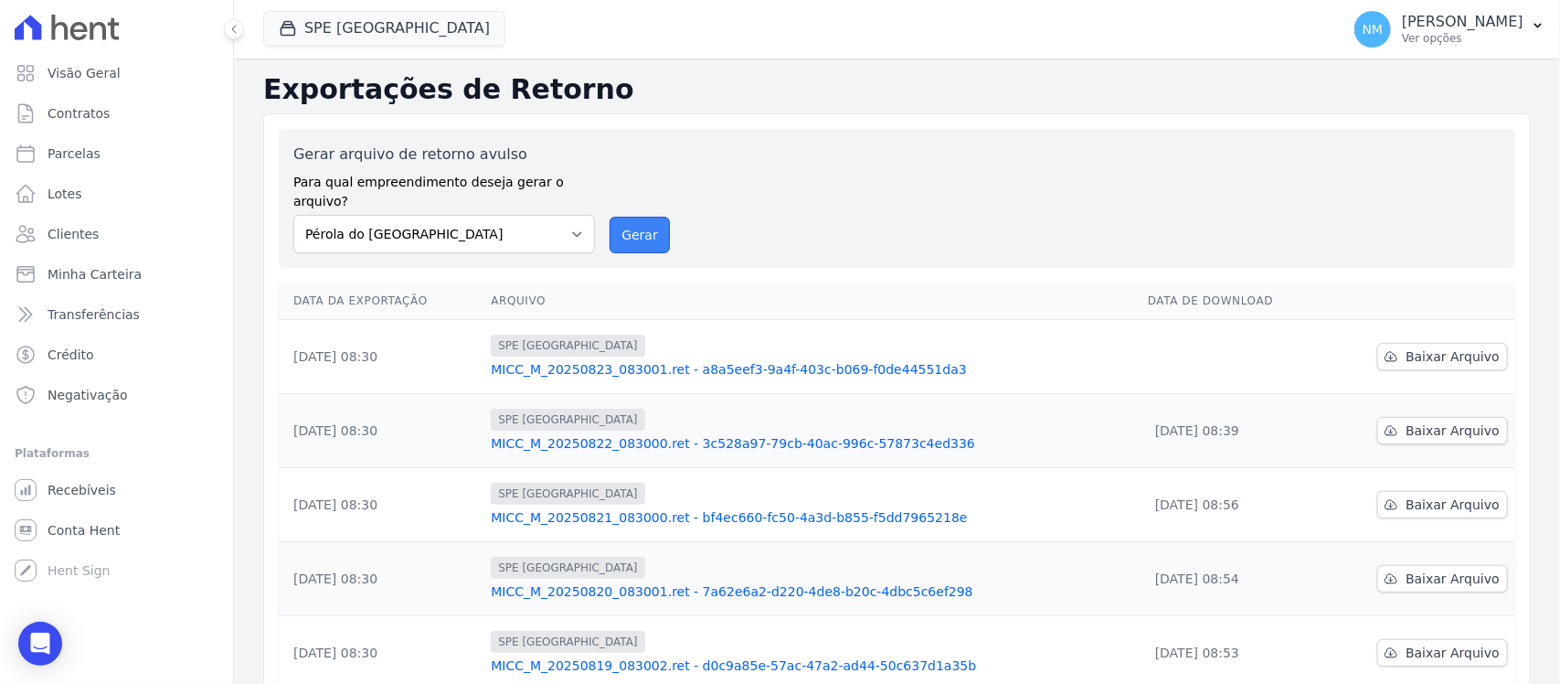
click at [618, 217] on button "Gerar" at bounding box center [640, 235] width 60 height 37
click at [366, 27] on button "SPE [GEOGRAPHIC_DATA]" at bounding box center [384, 28] width 242 height 35
click at [567, 215] on select "Pérola do Tocantins SPE Montenegro" at bounding box center [444, 234] width 302 height 38
click at [293, 215] on select "Pérola do Tocantins SPE Montenegro" at bounding box center [444, 234] width 302 height 38
click at [632, 217] on button "Gerar" at bounding box center [640, 235] width 60 height 37
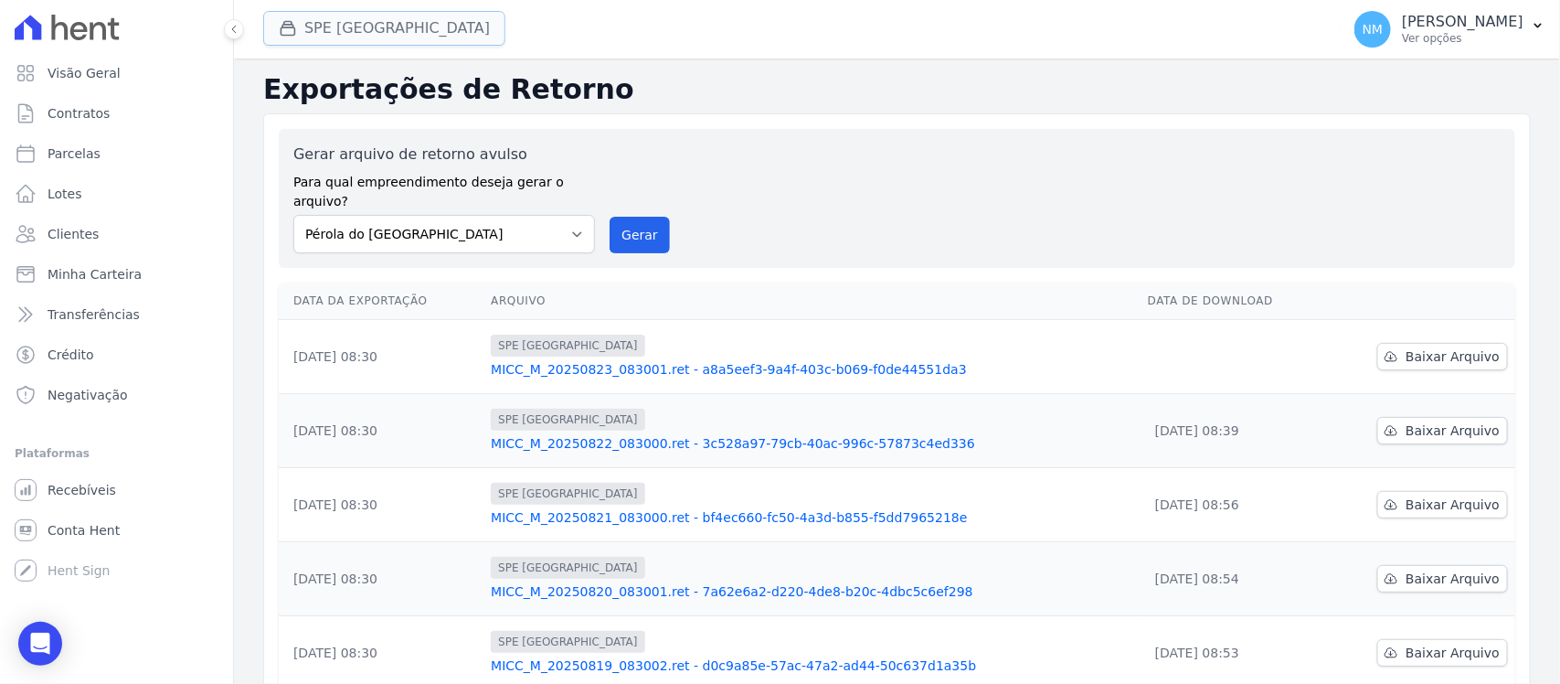
click at [372, 37] on button "SPE [GEOGRAPHIC_DATA]" at bounding box center [384, 28] width 242 height 35
click at [325, 27] on button "SPE [GEOGRAPHIC_DATA]" at bounding box center [384, 28] width 242 height 35
click at [103, 149] on link "Parcelas" at bounding box center [116, 153] width 218 height 37
select select
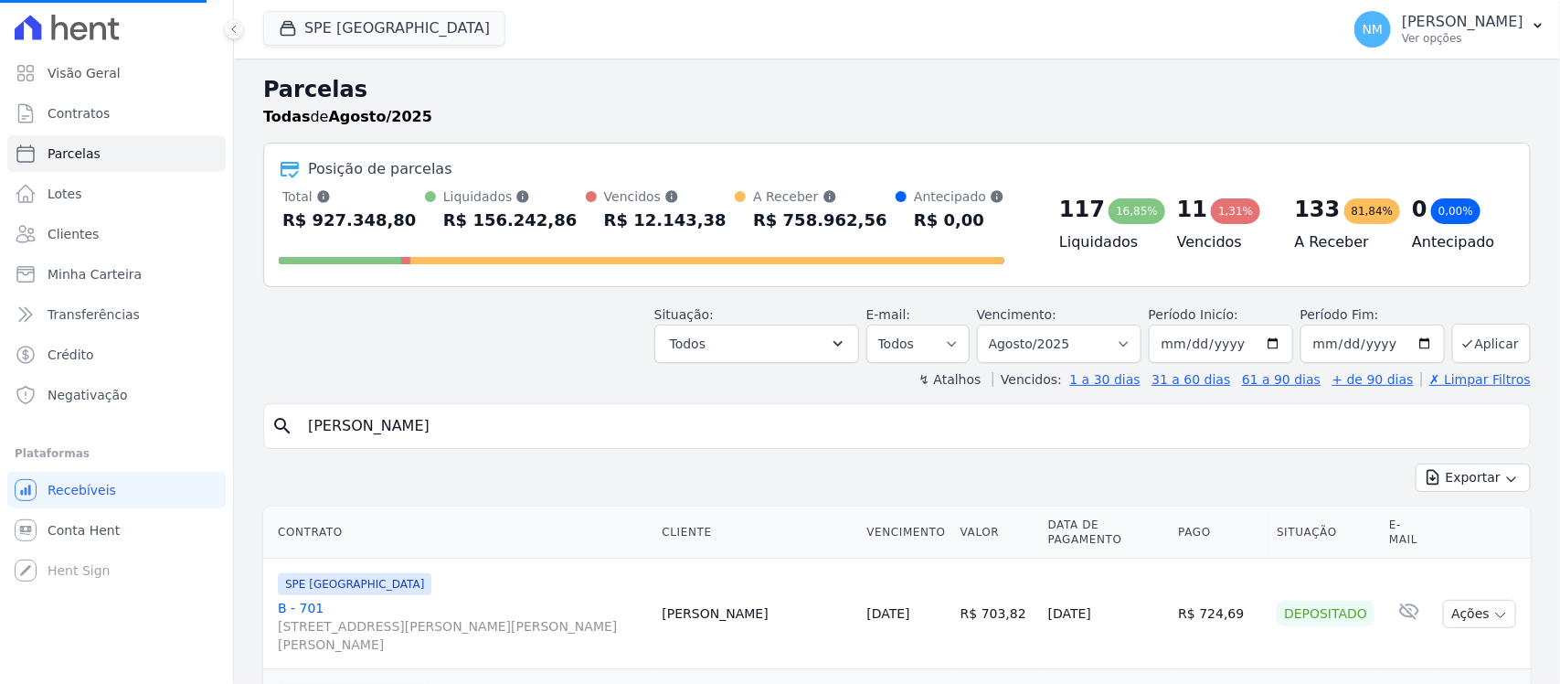
select select
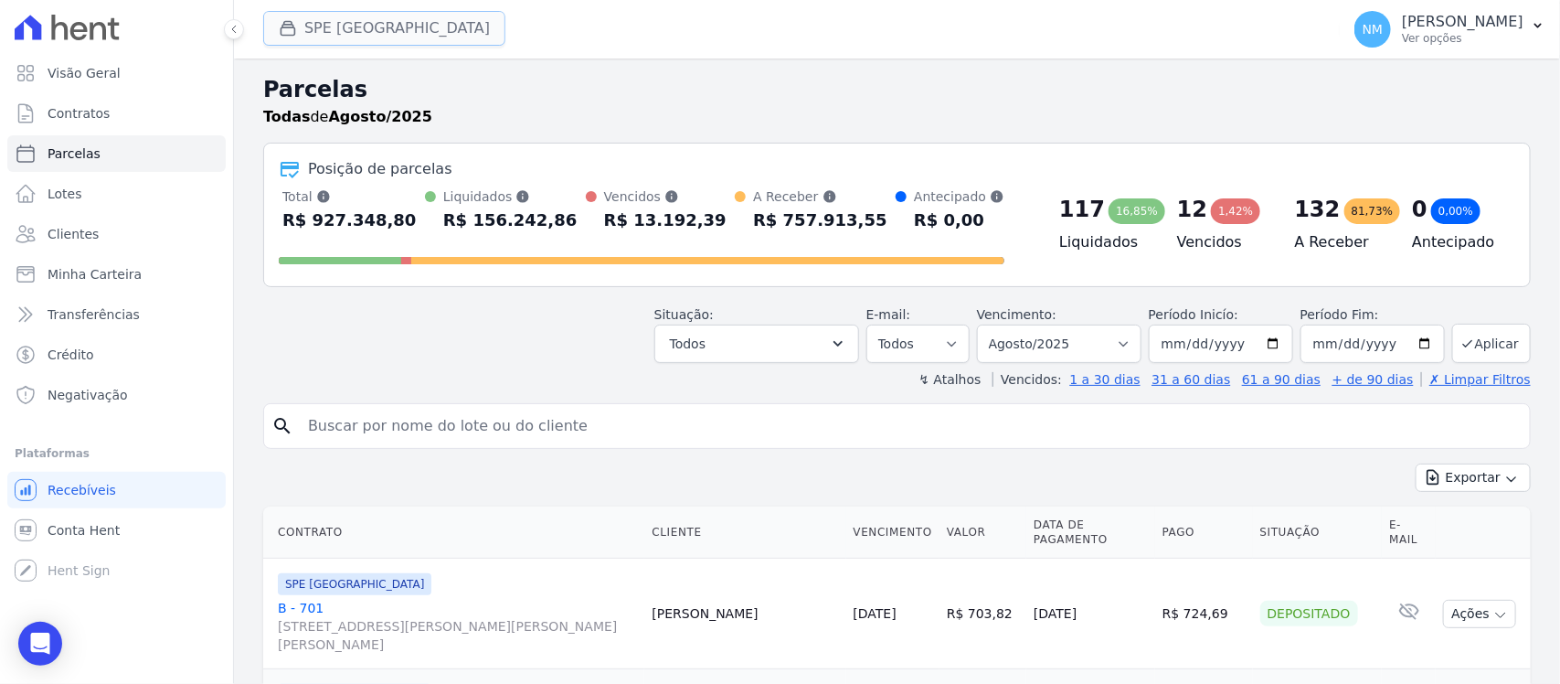
click at [367, 37] on button "SPE [GEOGRAPHIC_DATA]" at bounding box center [384, 28] width 242 height 35
click at [367, 42] on button "SPE [GEOGRAPHIC_DATA]" at bounding box center [384, 28] width 242 height 35
click at [367, 25] on button "SPE [GEOGRAPHIC_DATA]" at bounding box center [384, 28] width 242 height 35
click at [395, 26] on button "SPE [GEOGRAPHIC_DATA]" at bounding box center [384, 28] width 242 height 35
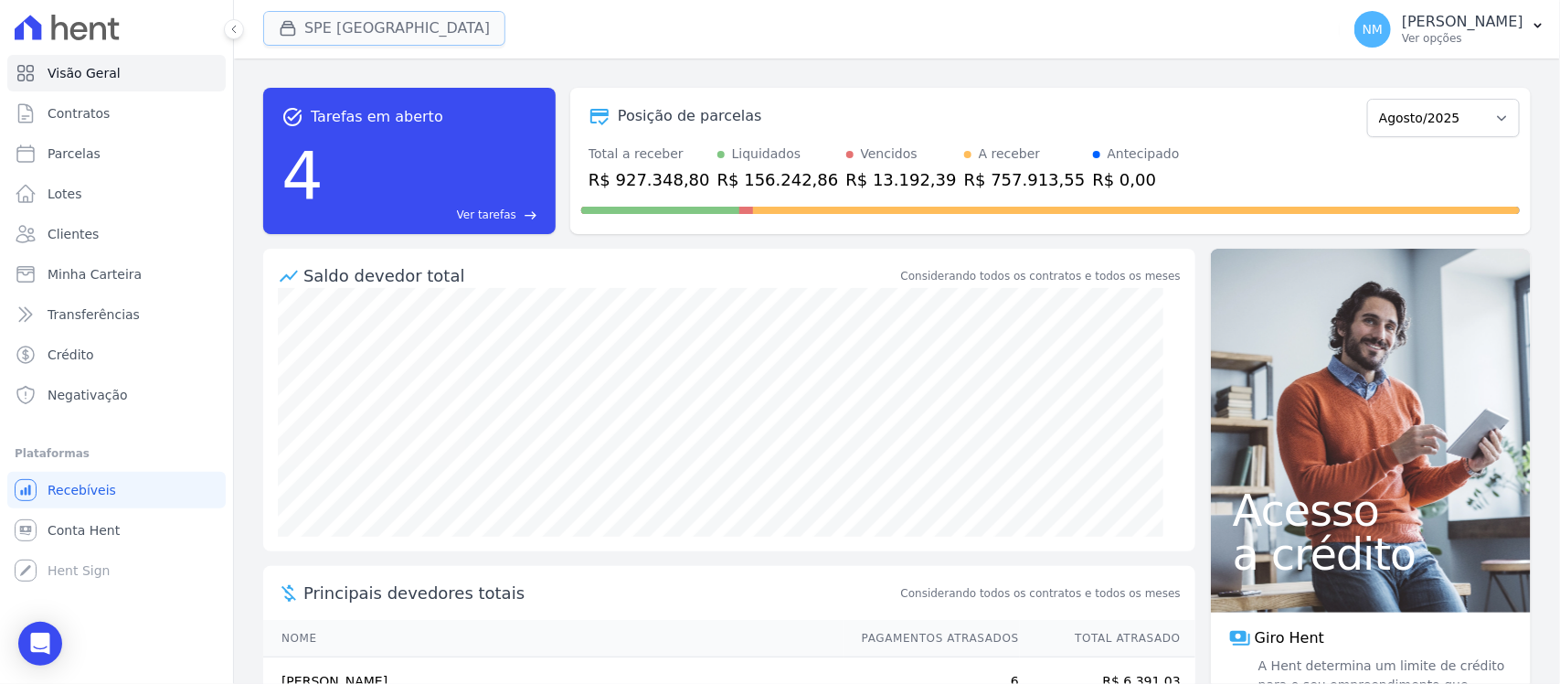
click at [380, 34] on button "SPE [GEOGRAPHIC_DATA]" at bounding box center [384, 28] width 242 height 35
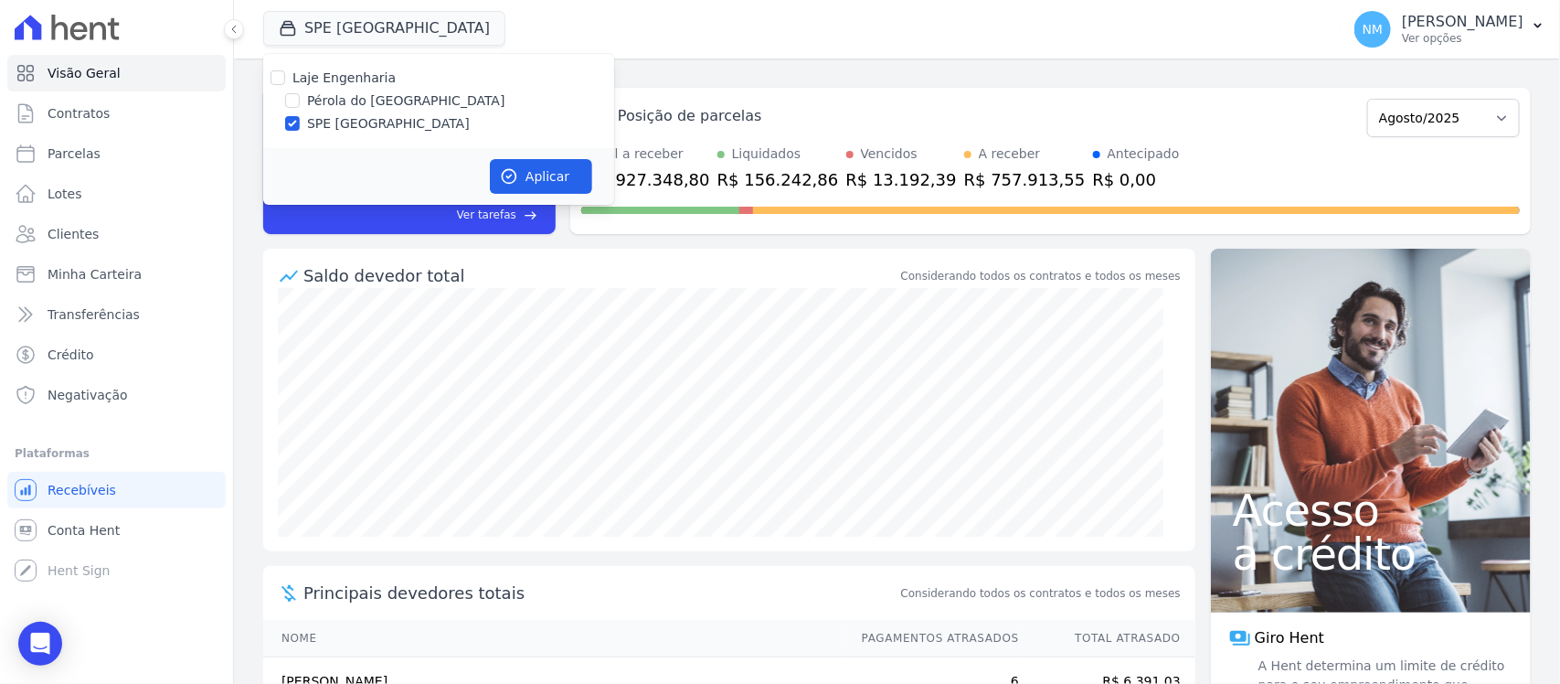
click at [332, 97] on label "Pérola do [GEOGRAPHIC_DATA]" at bounding box center [406, 100] width 198 height 19
click at [300, 97] on input "Pérola do [GEOGRAPHIC_DATA]" at bounding box center [292, 100] width 15 height 15
checkbox input "true"
drag, startPoint x: 327, startPoint y: 123, endPoint x: 386, endPoint y: 144, distance: 61.9
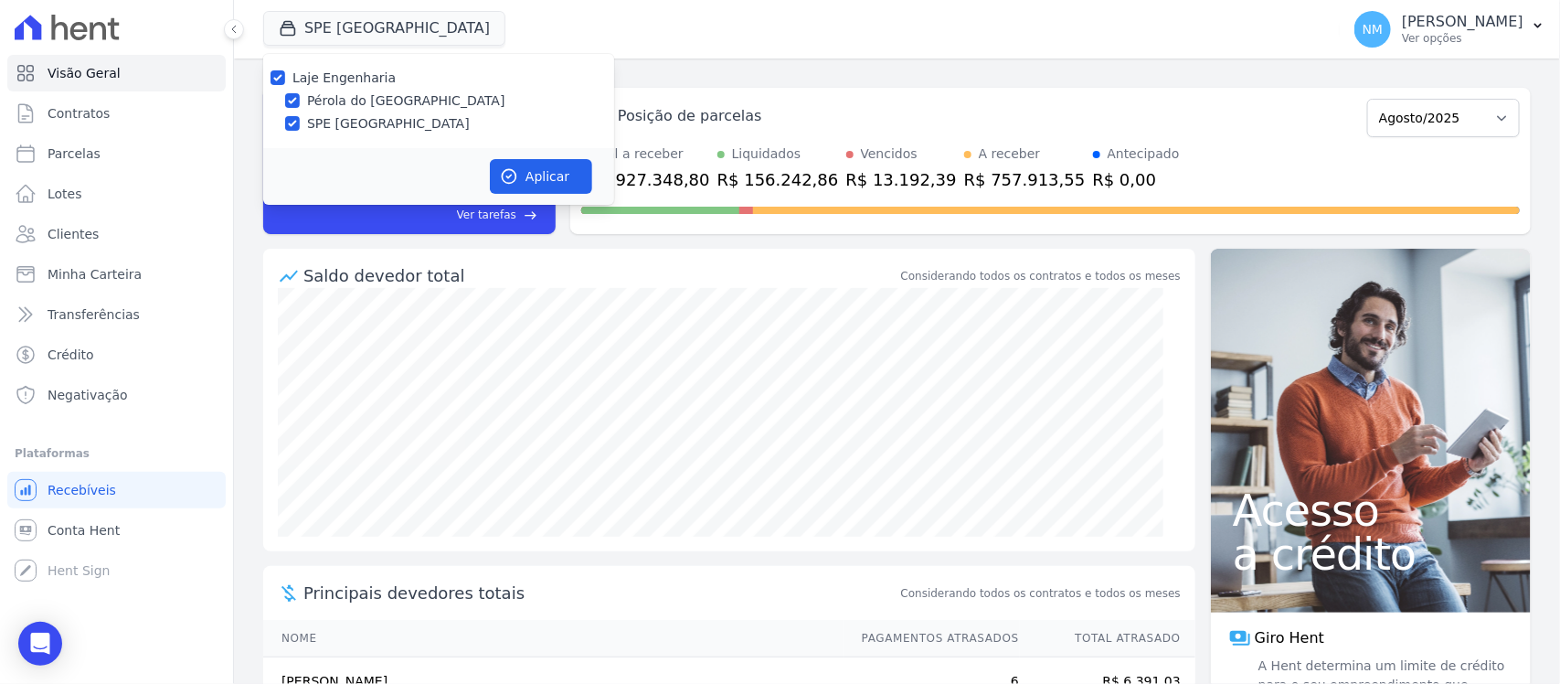
click at [329, 123] on label "SPE [GEOGRAPHIC_DATA]" at bounding box center [388, 123] width 163 height 19
click at [300, 123] on input "SPE [GEOGRAPHIC_DATA]" at bounding box center [292, 123] width 15 height 15
checkbox input "false"
drag, startPoint x: 526, startPoint y: 174, endPoint x: 586, endPoint y: 183, distance: 61.0
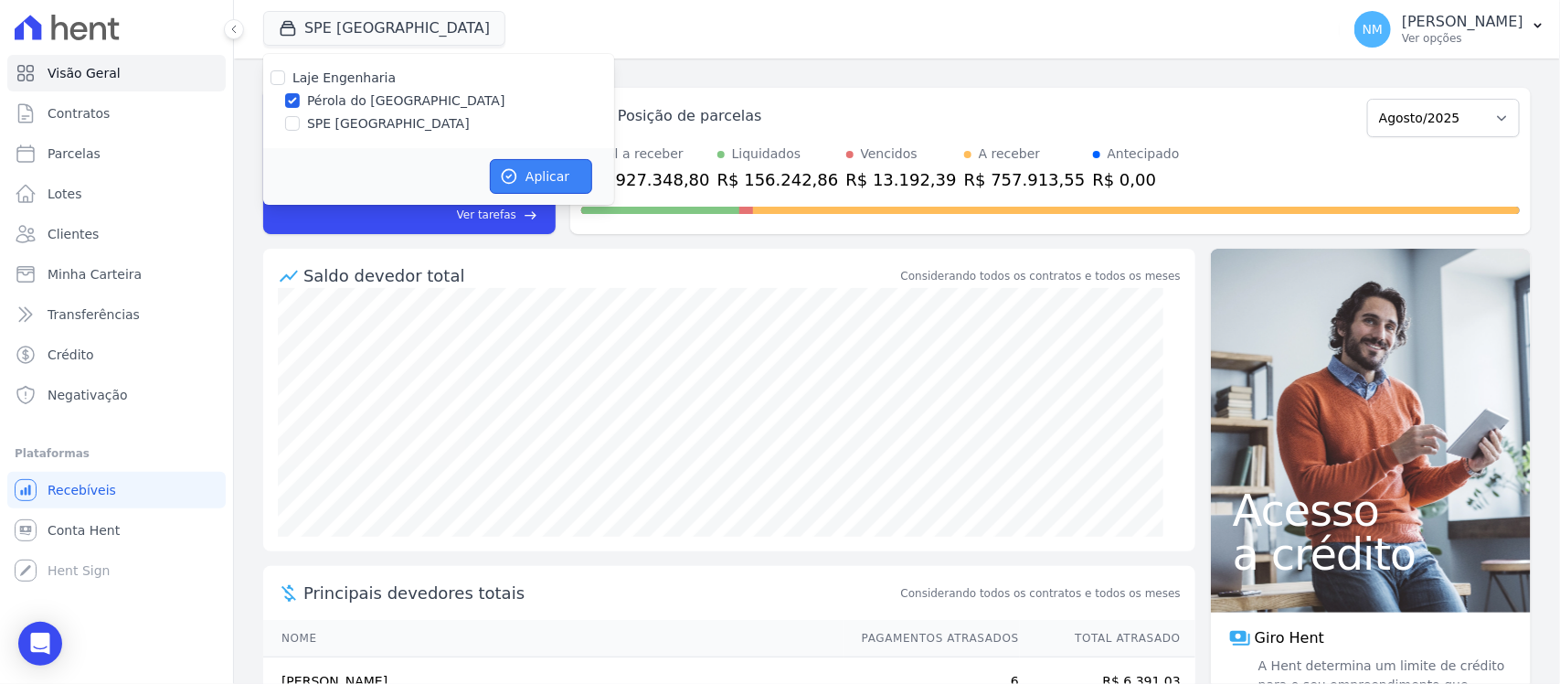
click at [535, 172] on button "Aplicar" at bounding box center [541, 176] width 102 height 35
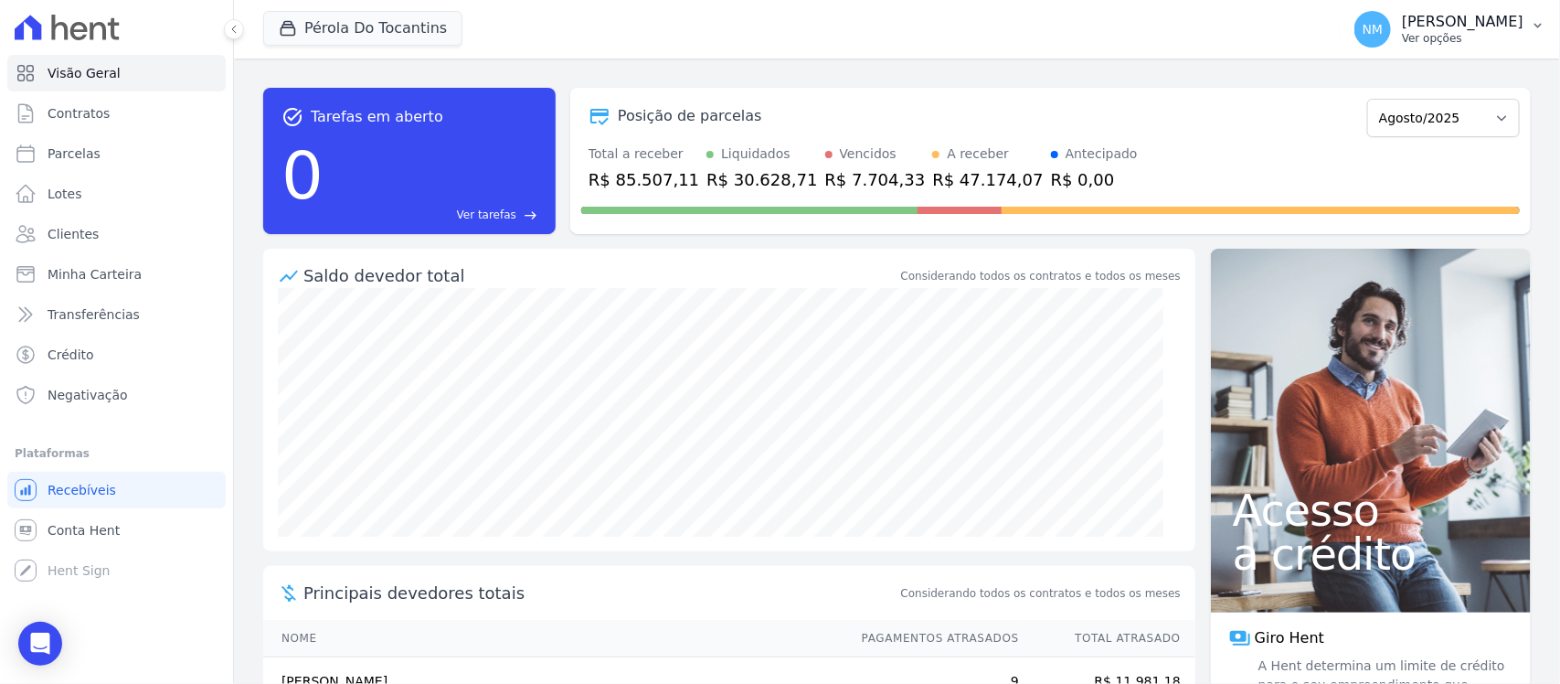
click at [1541, 29] on icon "button" at bounding box center [1538, 25] width 15 height 15
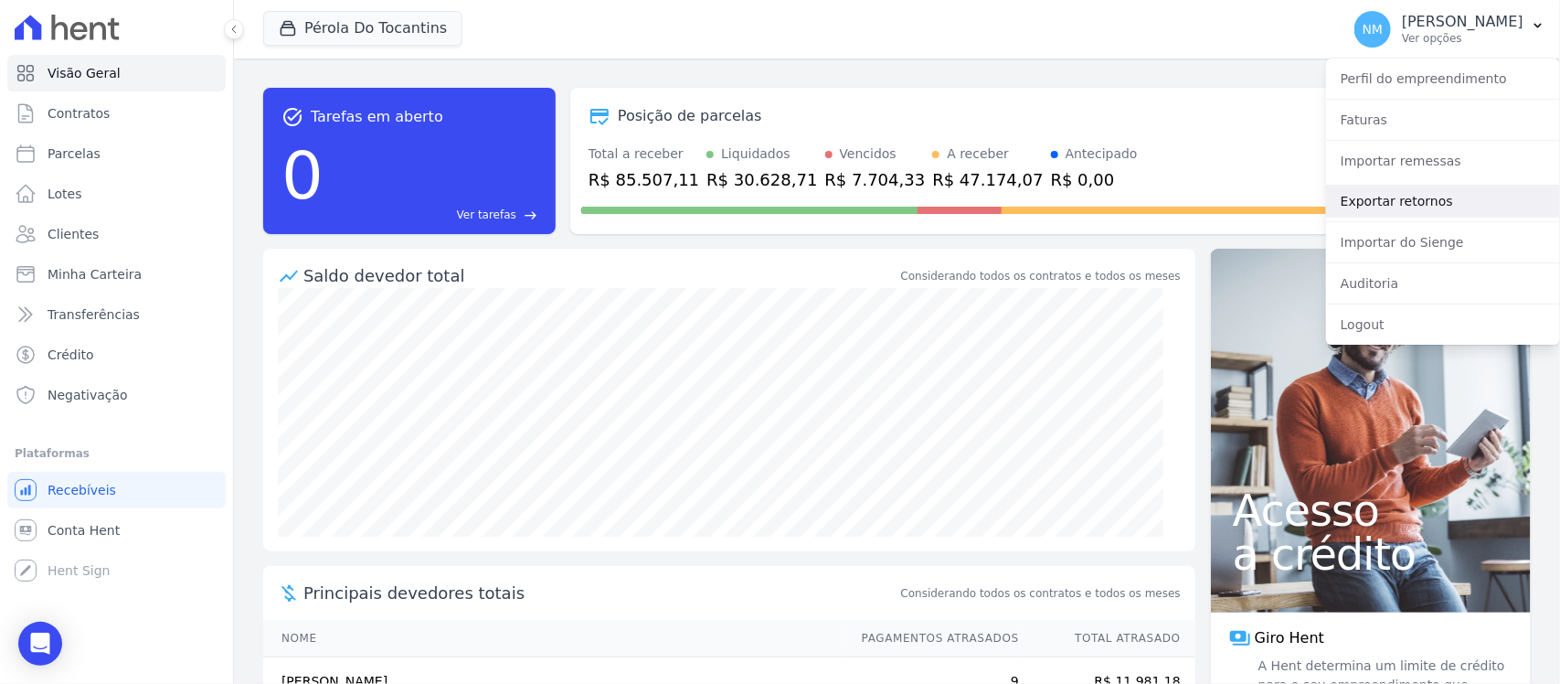
drag, startPoint x: 1410, startPoint y: 206, endPoint x: 1369, endPoint y: 212, distance: 41.6
click at [1410, 204] on link "Exportar retornos" at bounding box center [1443, 201] width 234 height 33
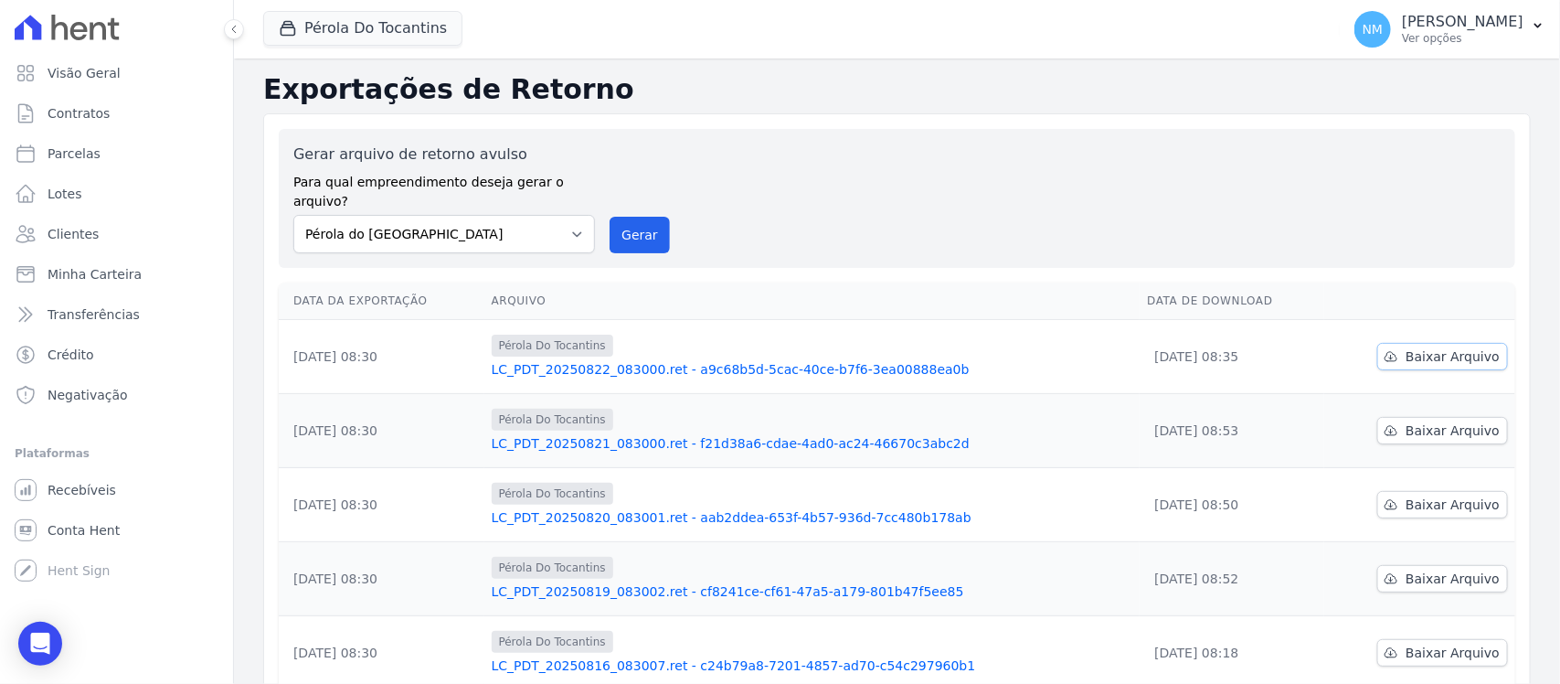
click at [1456, 347] on span "Baixar Arquivo" at bounding box center [1453, 356] width 94 height 18
